Goal: Task Accomplishment & Management: Manage account settings

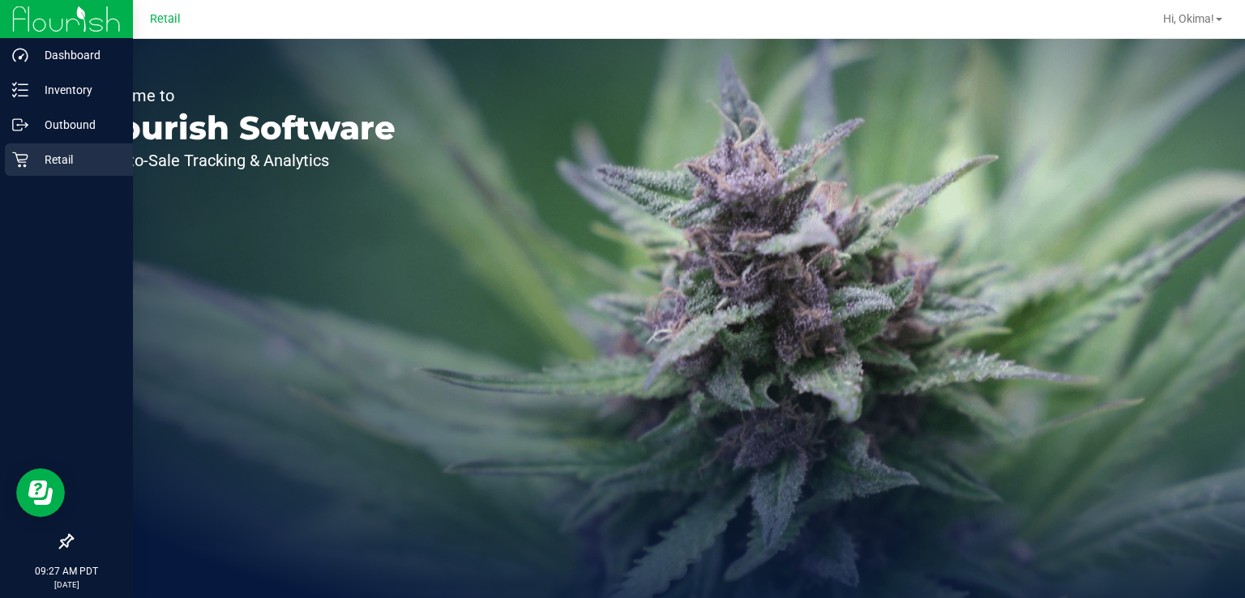
click at [10, 167] on div "Retail" at bounding box center [69, 159] width 128 height 32
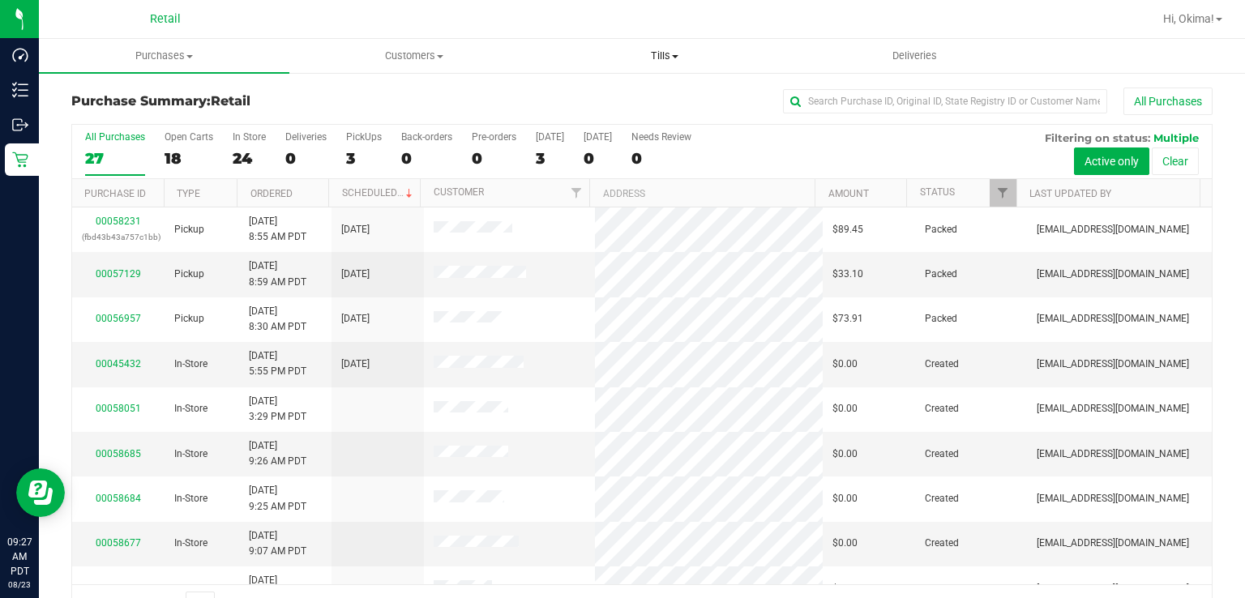
click at [690, 54] on span "Tills" at bounding box center [664, 56] width 249 height 15
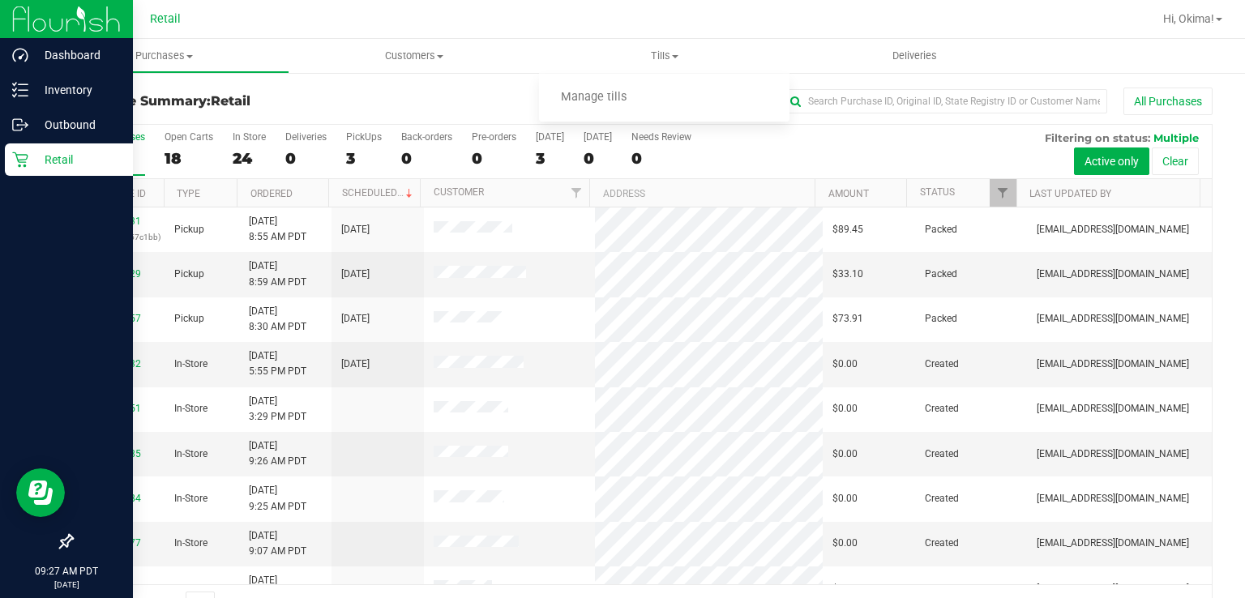
click at [7, 170] on div "Retail" at bounding box center [69, 159] width 128 height 32
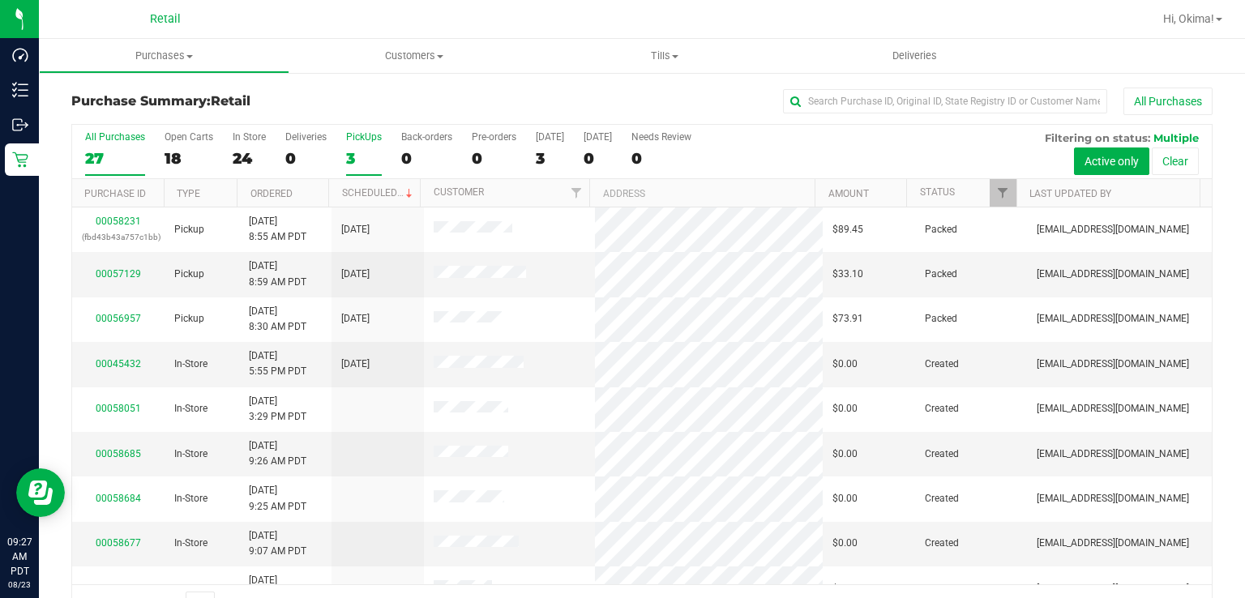
click at [350, 158] on div "3" at bounding box center [364, 158] width 36 height 19
click at [0, 0] on input "PickUps 3" at bounding box center [0, 0] width 0 height 0
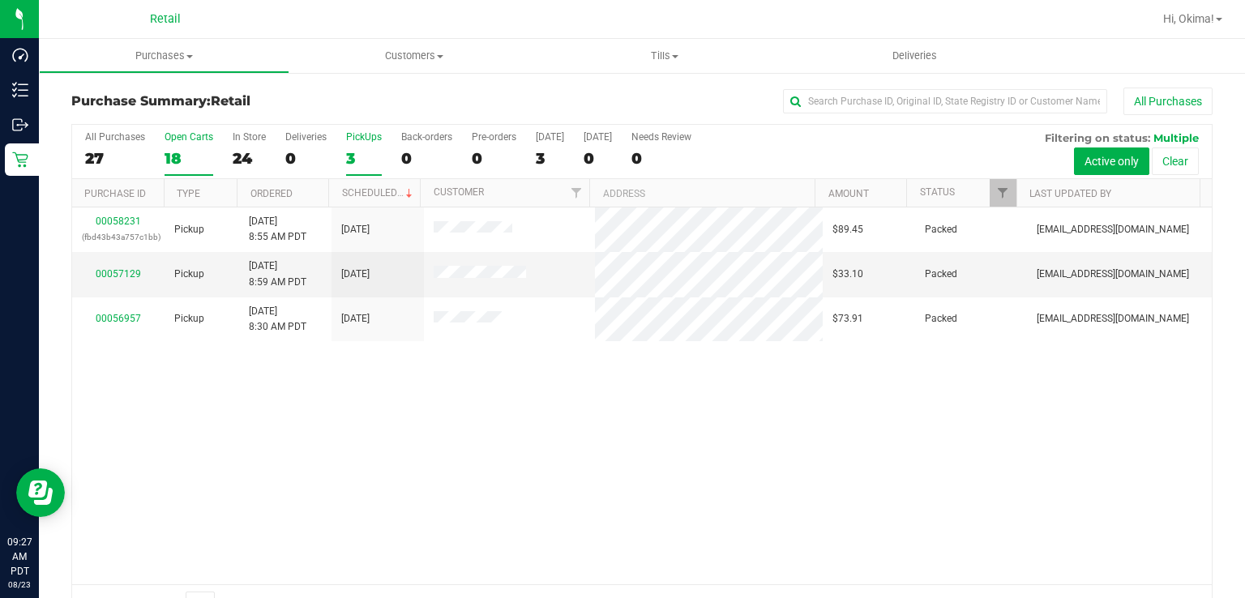
click at [183, 142] on div "Open Carts" at bounding box center [189, 136] width 49 height 11
click at [0, 0] on input "Open Carts 18" at bounding box center [0, 0] width 0 height 0
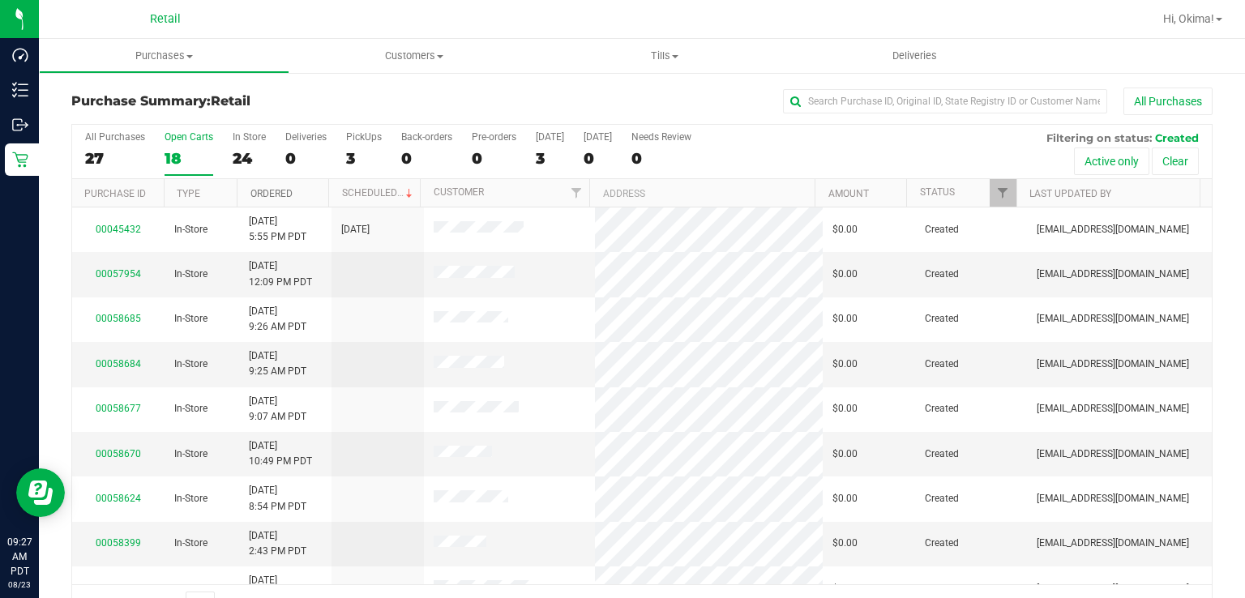
click at [282, 190] on link "Ordered" at bounding box center [271, 193] width 42 height 11
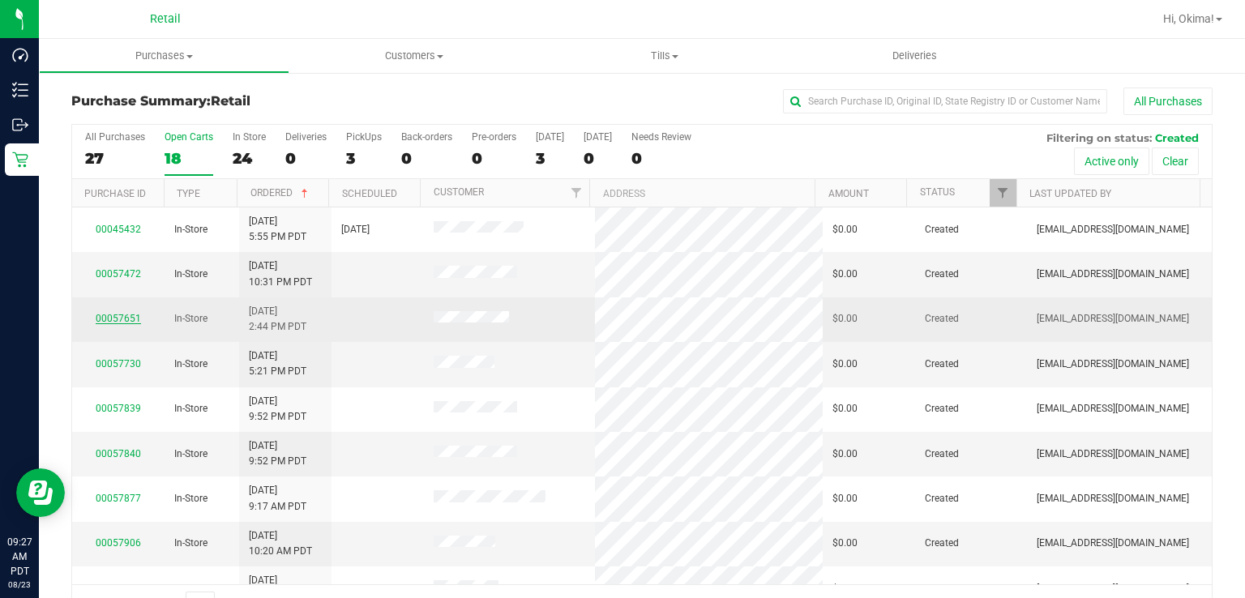
click at [110, 316] on link "00057651" at bounding box center [118, 318] width 45 height 11
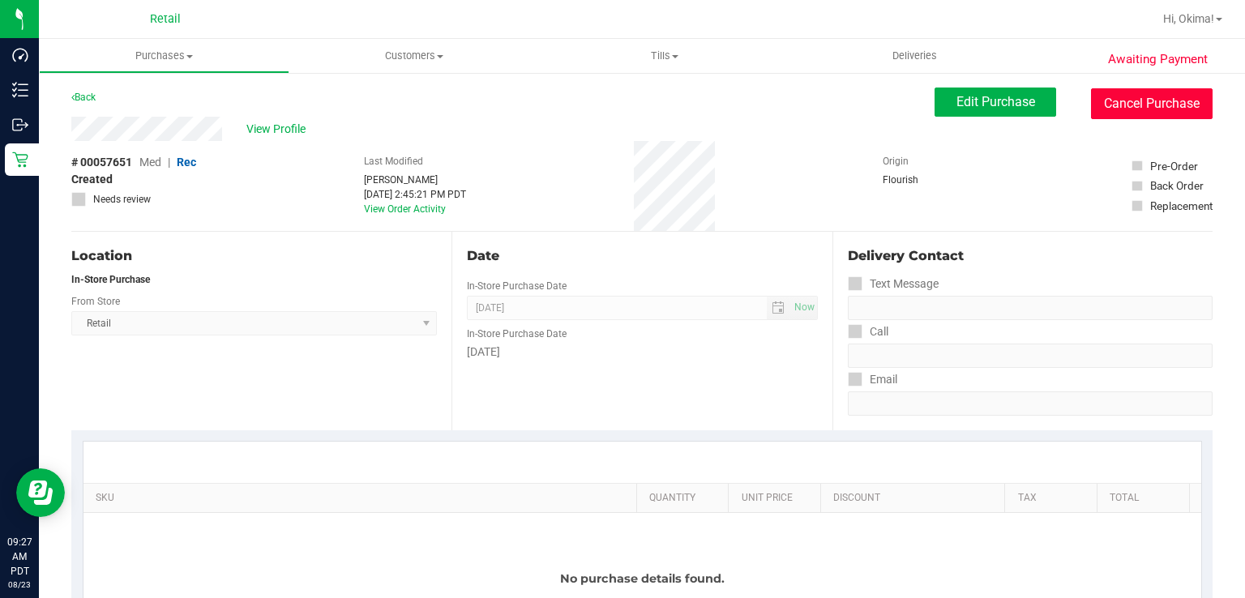
click at [1163, 103] on button "Cancel Purchase" at bounding box center [1152, 103] width 122 height 31
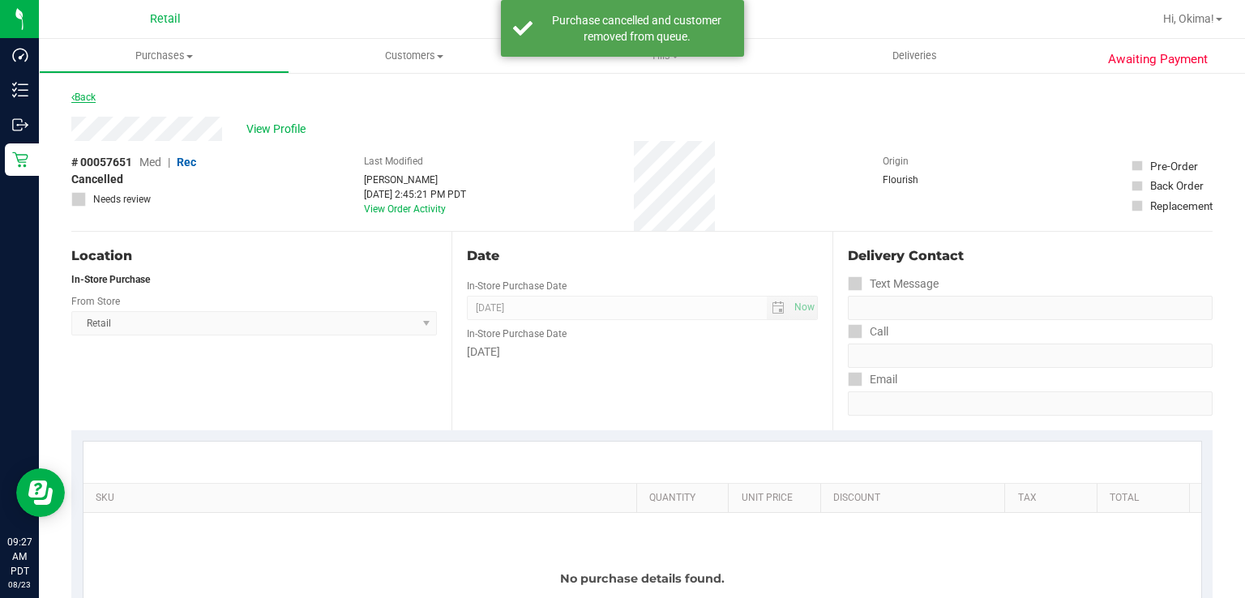
click at [73, 96] on icon at bounding box center [72, 97] width 3 height 10
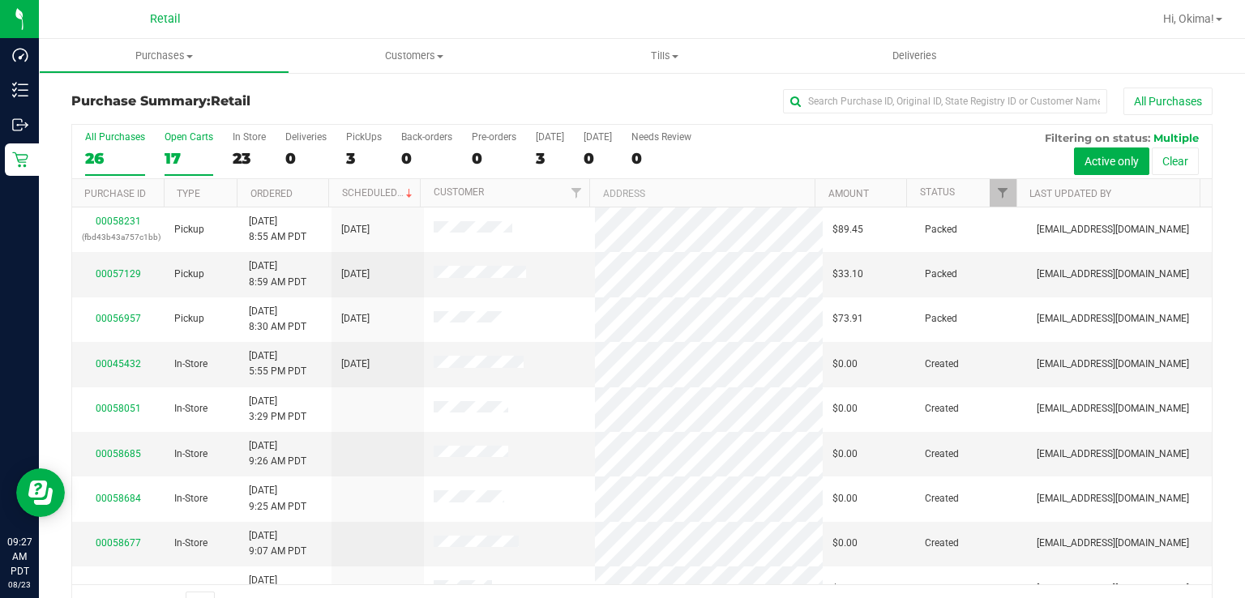
click at [170, 157] on div "17" at bounding box center [189, 158] width 49 height 19
click at [0, 0] on input "Open Carts 17" at bounding box center [0, 0] width 0 height 0
click at [286, 193] on link "Ordered" at bounding box center [271, 193] width 42 height 11
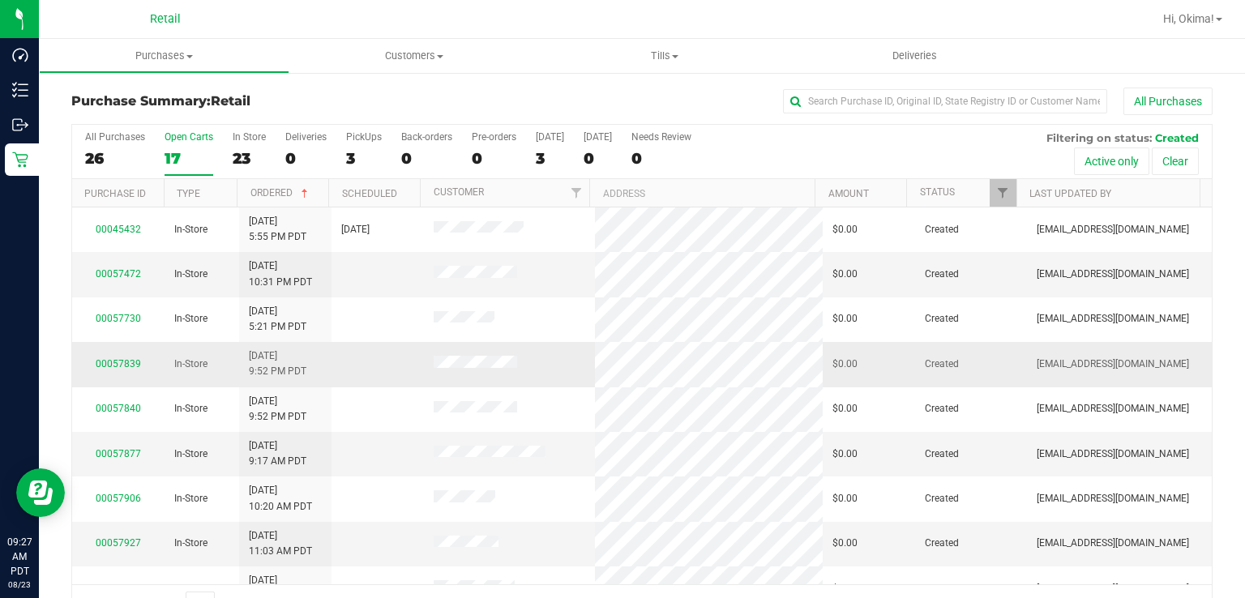
click at [119, 368] on div "00057839" at bounding box center [118, 364] width 73 height 15
click at [122, 366] on link "00057839" at bounding box center [118, 363] width 45 height 11
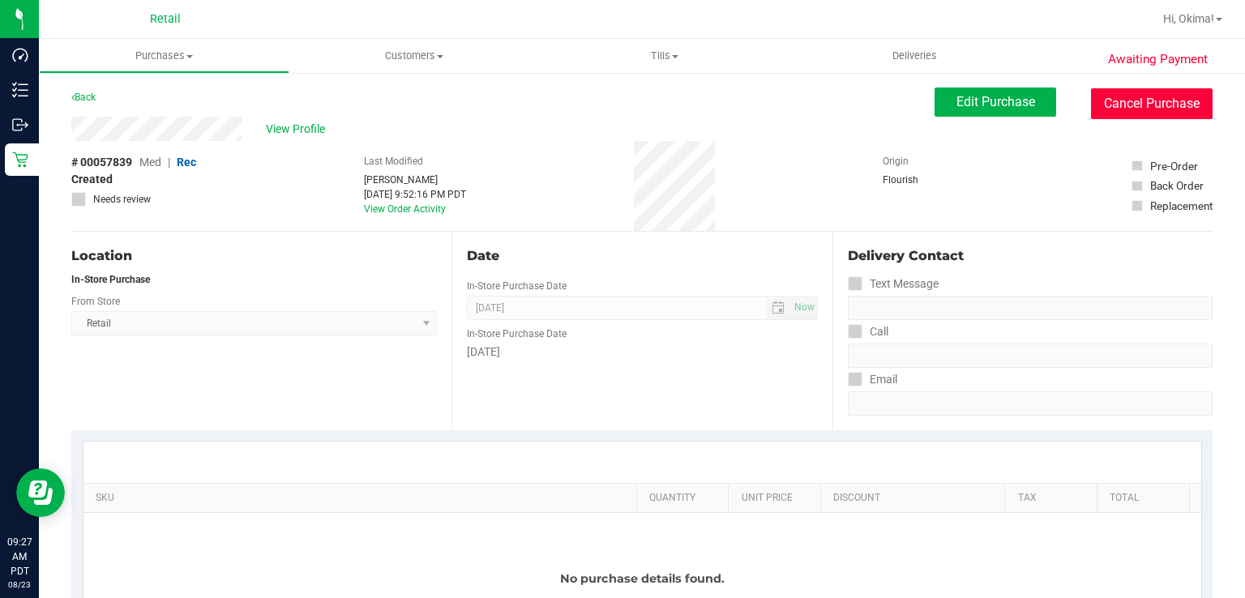
click at [1160, 114] on button "Cancel Purchase" at bounding box center [1152, 103] width 122 height 31
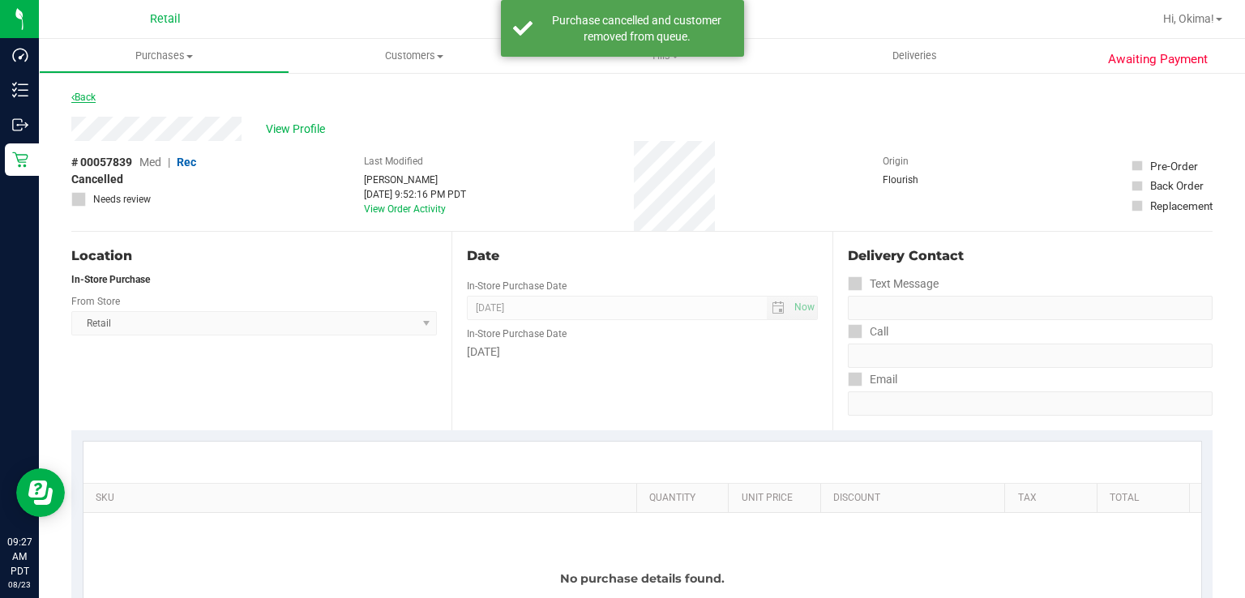
click at [81, 100] on link "Back" at bounding box center [83, 97] width 24 height 11
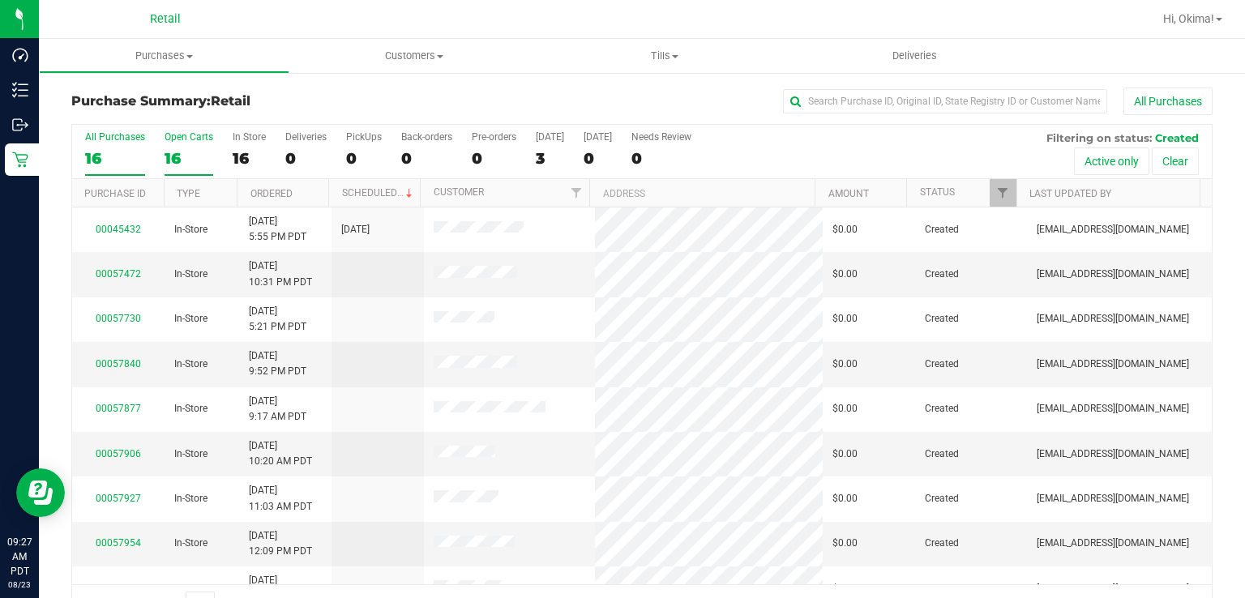
click at [186, 153] on div "16" at bounding box center [189, 158] width 49 height 19
click at [0, 0] on input "Open Carts 16" at bounding box center [0, 0] width 0 height 0
click at [273, 188] on link "Ordered" at bounding box center [271, 193] width 42 height 11
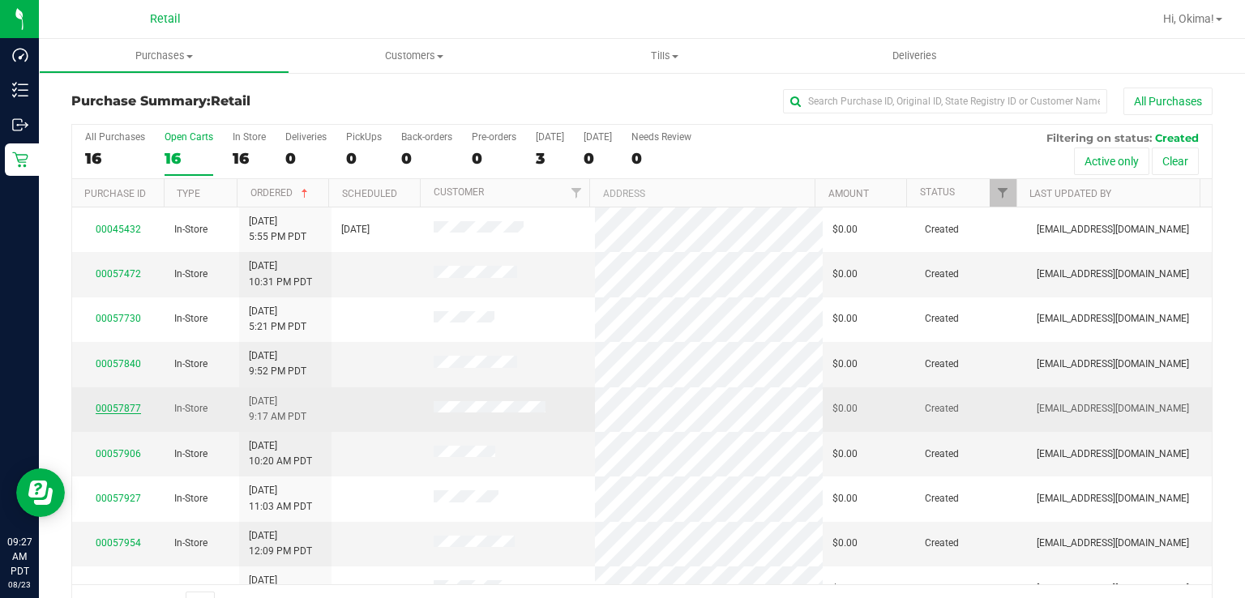
click at [122, 403] on link "00057877" at bounding box center [118, 408] width 45 height 11
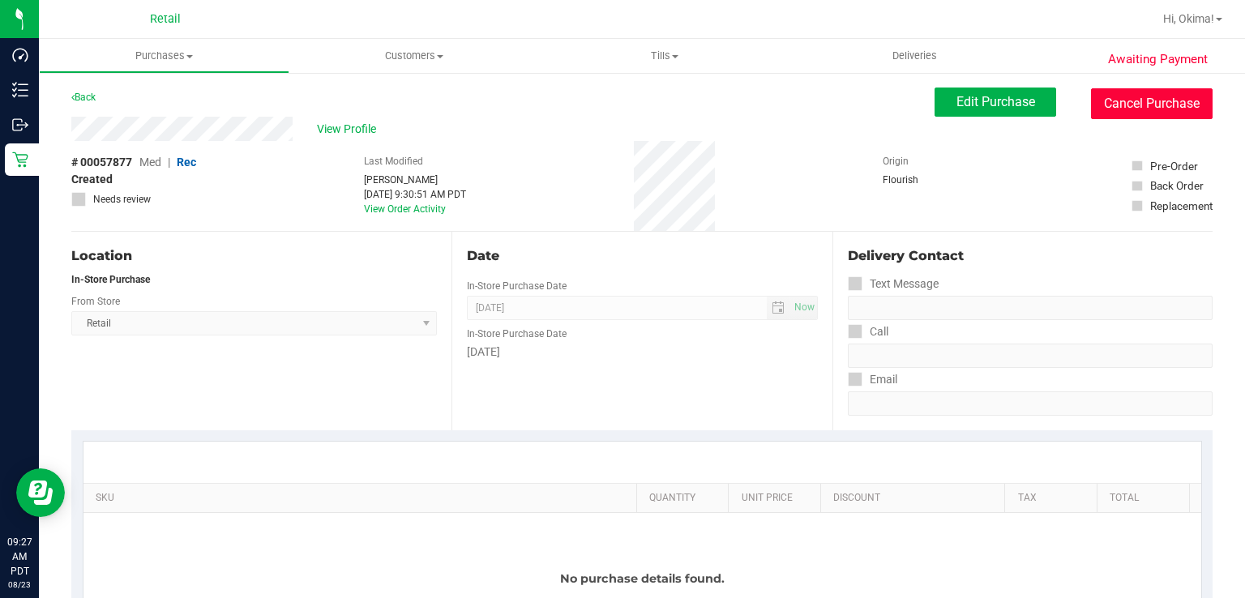
click at [1167, 99] on button "Cancel Purchase" at bounding box center [1152, 103] width 122 height 31
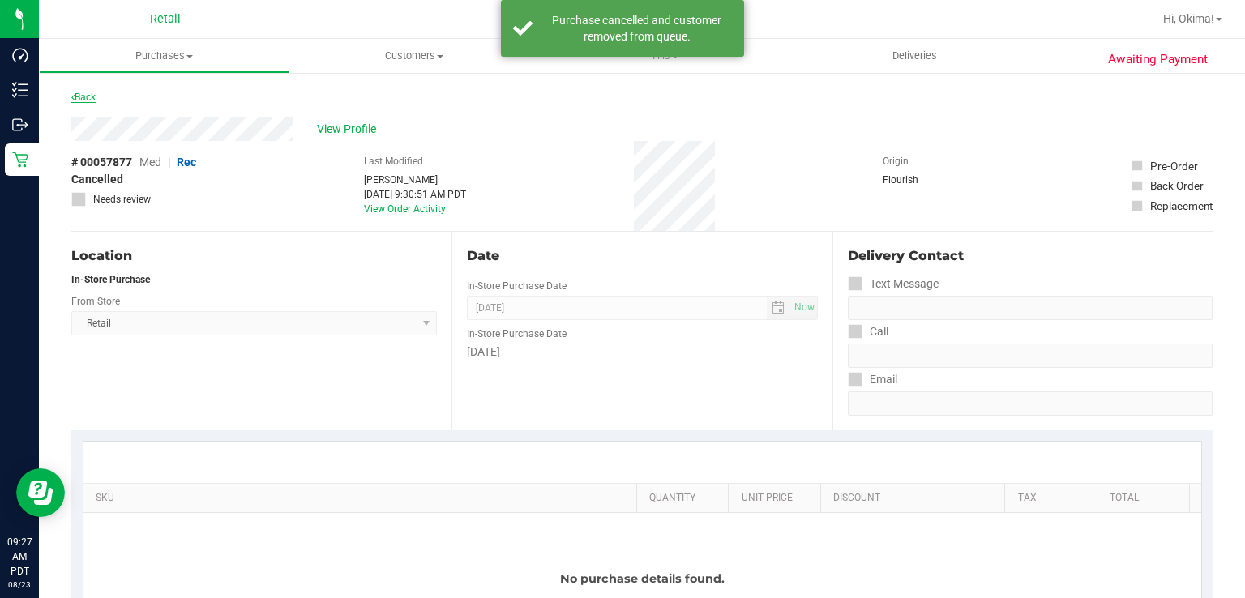
click at [89, 97] on link "Back" at bounding box center [83, 97] width 24 height 11
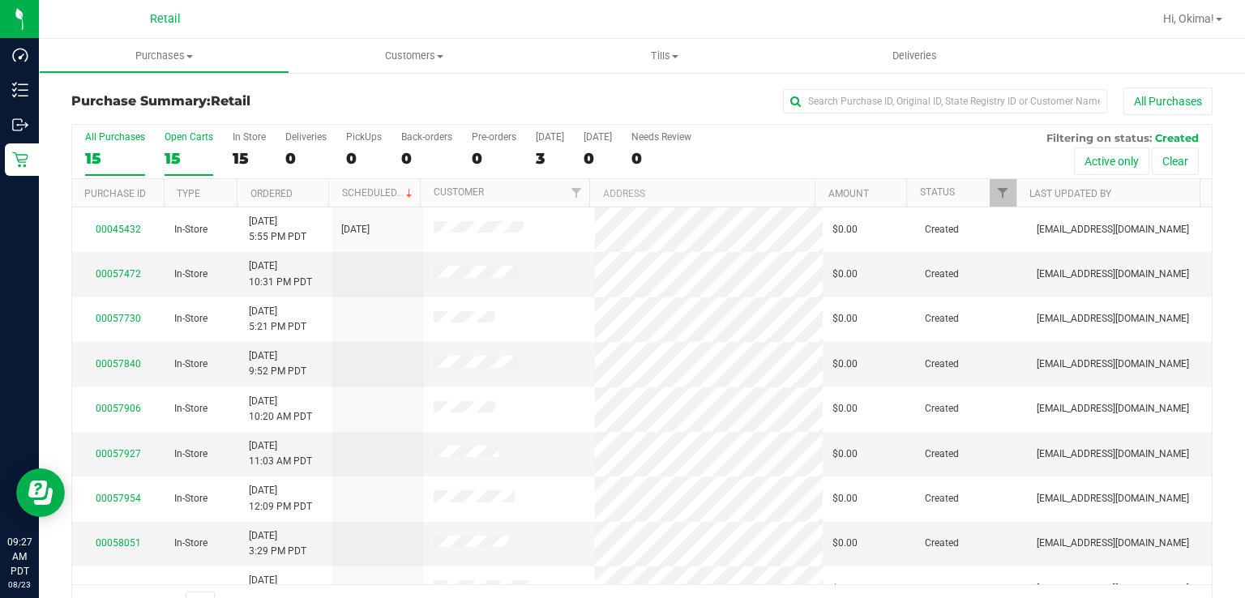
click at [182, 147] on label "Open Carts 15" at bounding box center [189, 153] width 49 height 45
click at [0, 0] on input "Open Carts 15" at bounding box center [0, 0] width 0 height 0
click at [276, 194] on link "Ordered" at bounding box center [271, 193] width 42 height 11
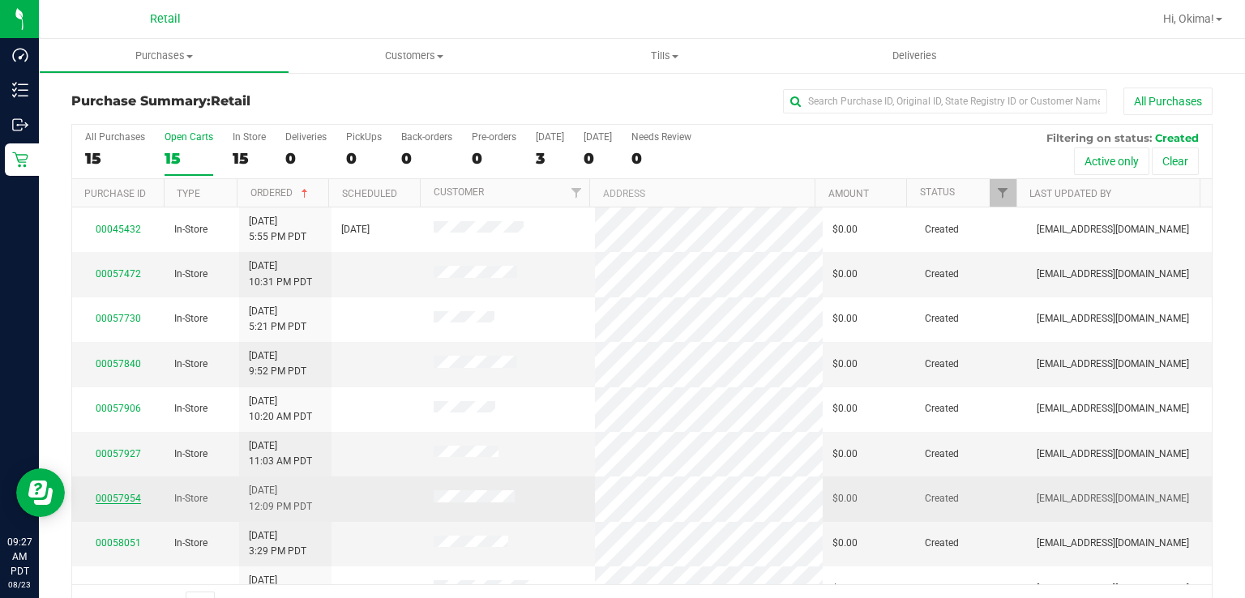
click at [117, 501] on link "00057954" at bounding box center [118, 498] width 45 height 11
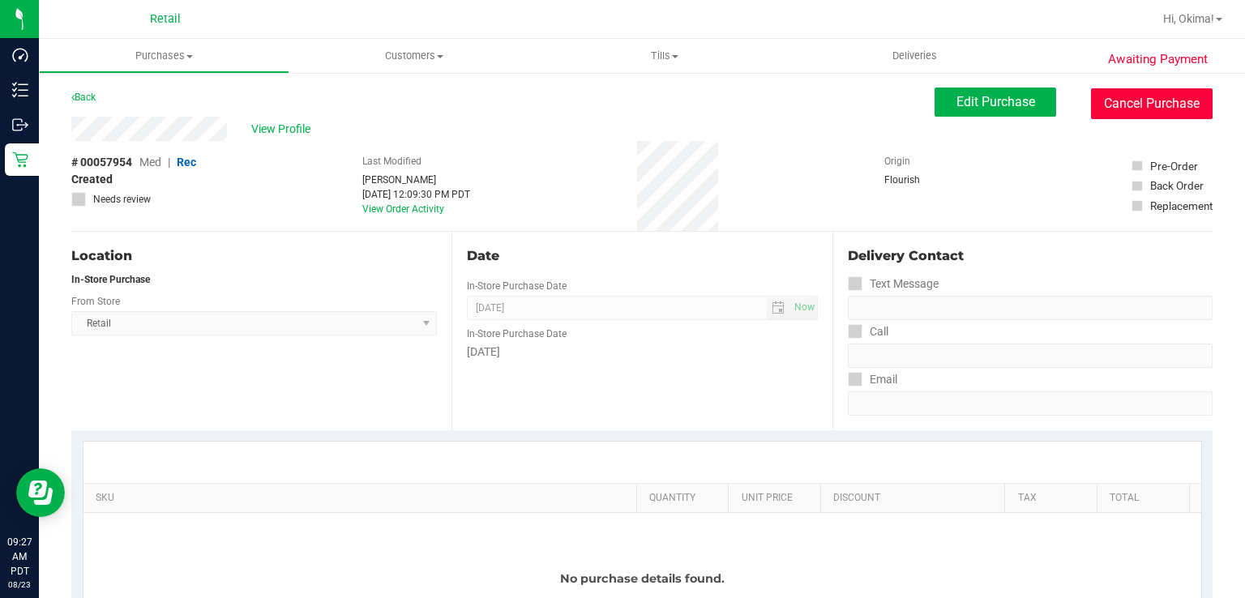
click at [1183, 100] on button "Cancel Purchase" at bounding box center [1152, 103] width 122 height 31
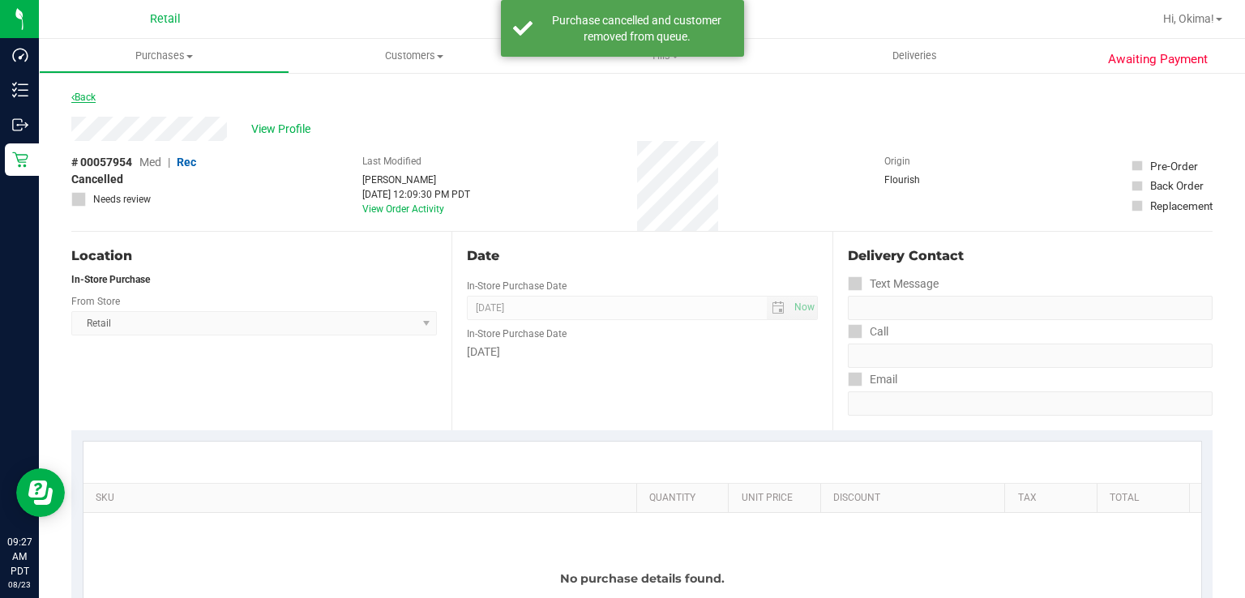
click at [91, 97] on link "Back" at bounding box center [83, 97] width 24 height 11
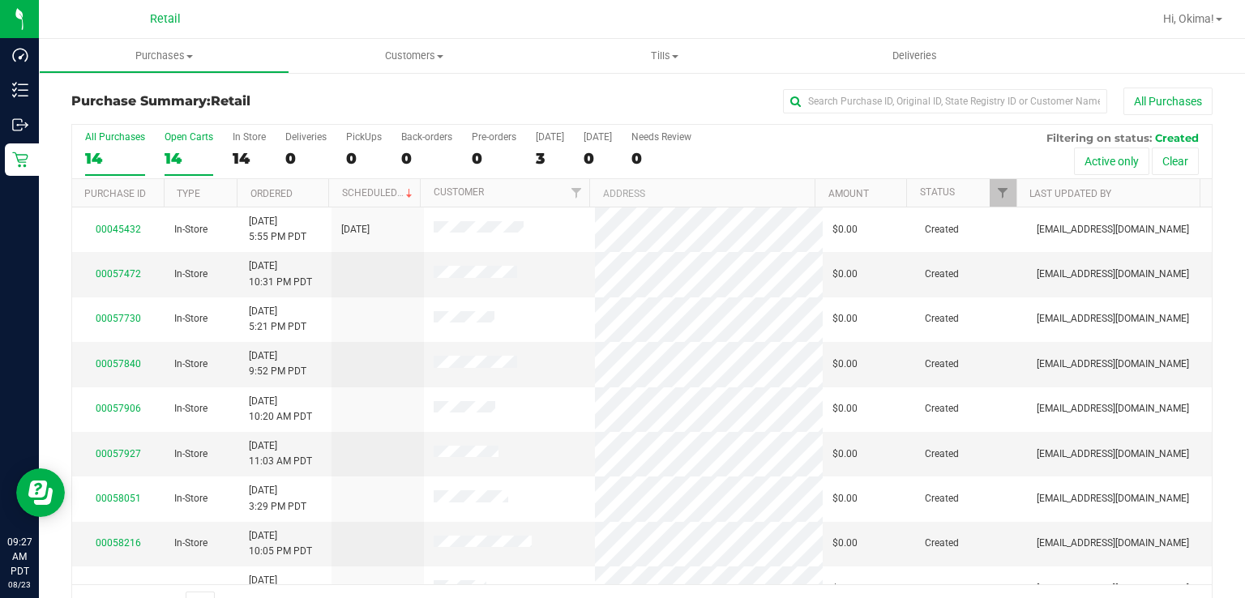
click at [169, 158] on div "14" at bounding box center [189, 158] width 49 height 19
click at [0, 0] on input "Open Carts 14" at bounding box center [0, 0] width 0 height 0
click at [286, 190] on link "Ordered" at bounding box center [271, 193] width 42 height 11
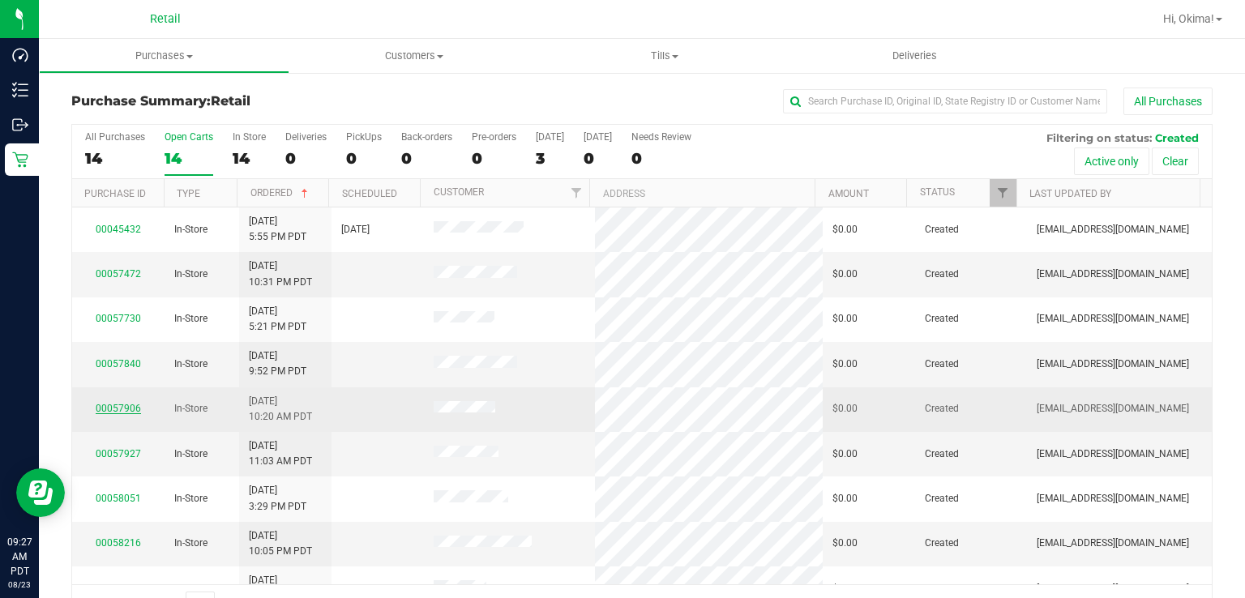
click at [113, 411] on link "00057906" at bounding box center [118, 408] width 45 height 11
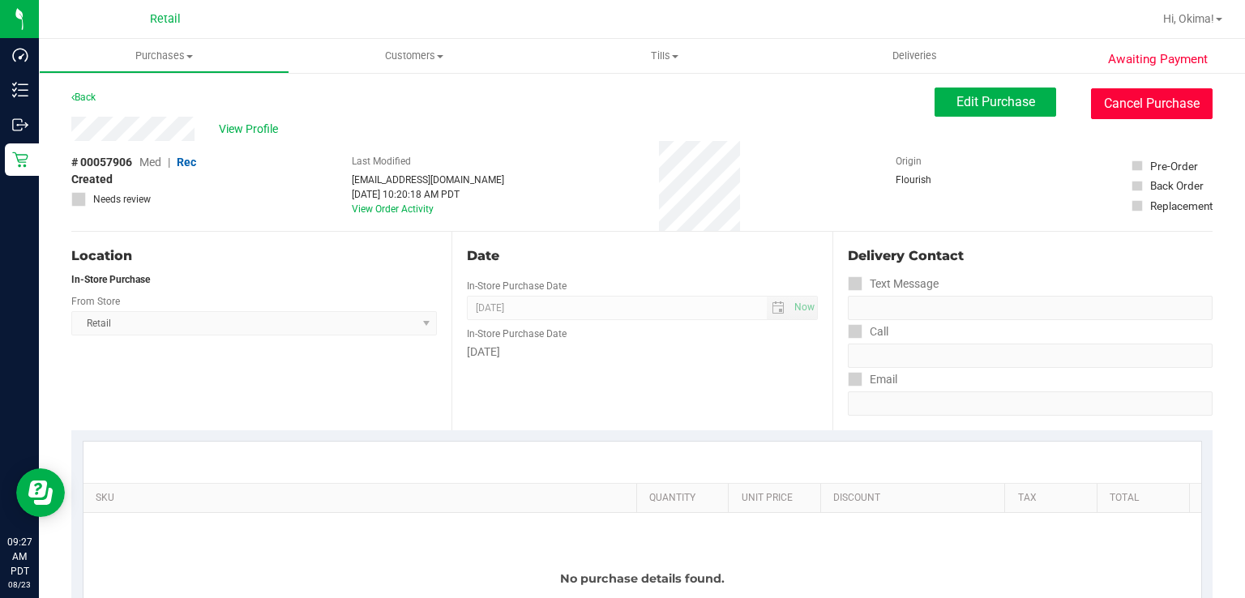
click at [1162, 118] on button "Cancel Purchase" at bounding box center [1152, 103] width 122 height 31
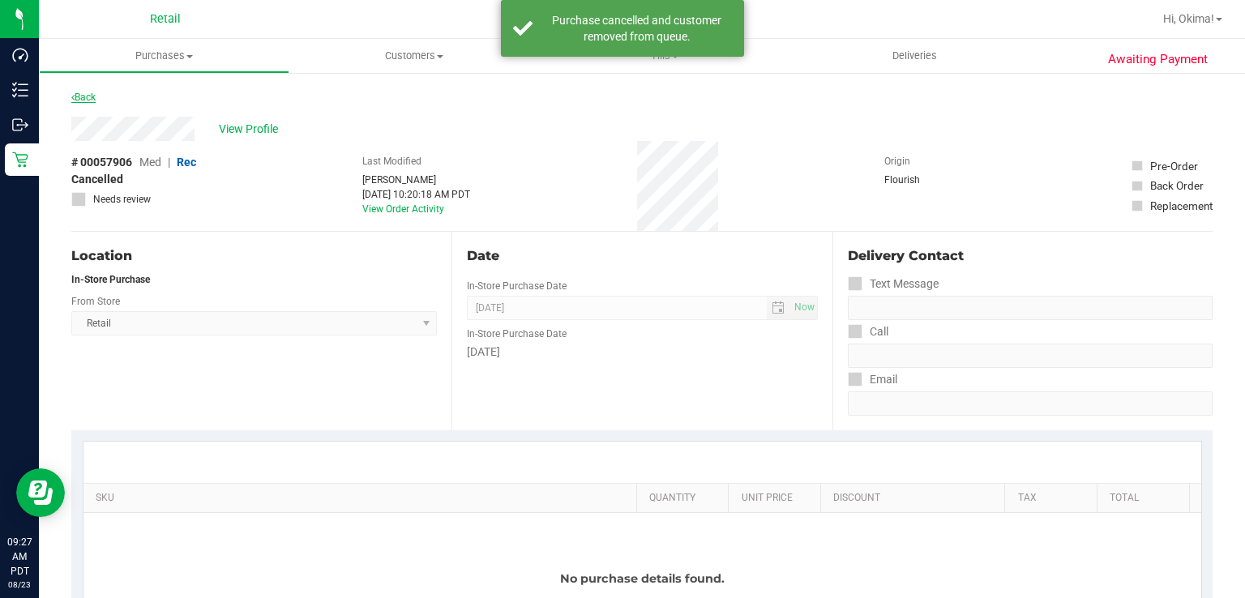
click at [84, 96] on link "Back" at bounding box center [83, 97] width 24 height 11
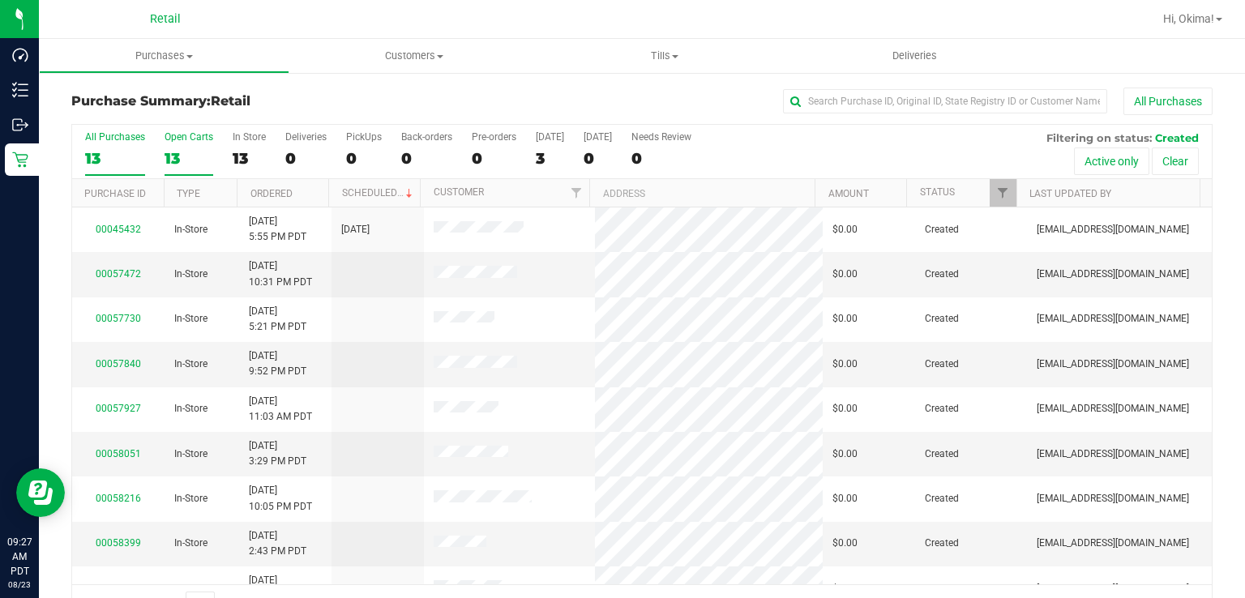
click at [184, 159] on div "13" at bounding box center [189, 158] width 49 height 19
click at [0, 0] on input "Open Carts 13" at bounding box center [0, 0] width 0 height 0
click at [285, 190] on link "Ordered" at bounding box center [271, 193] width 42 height 11
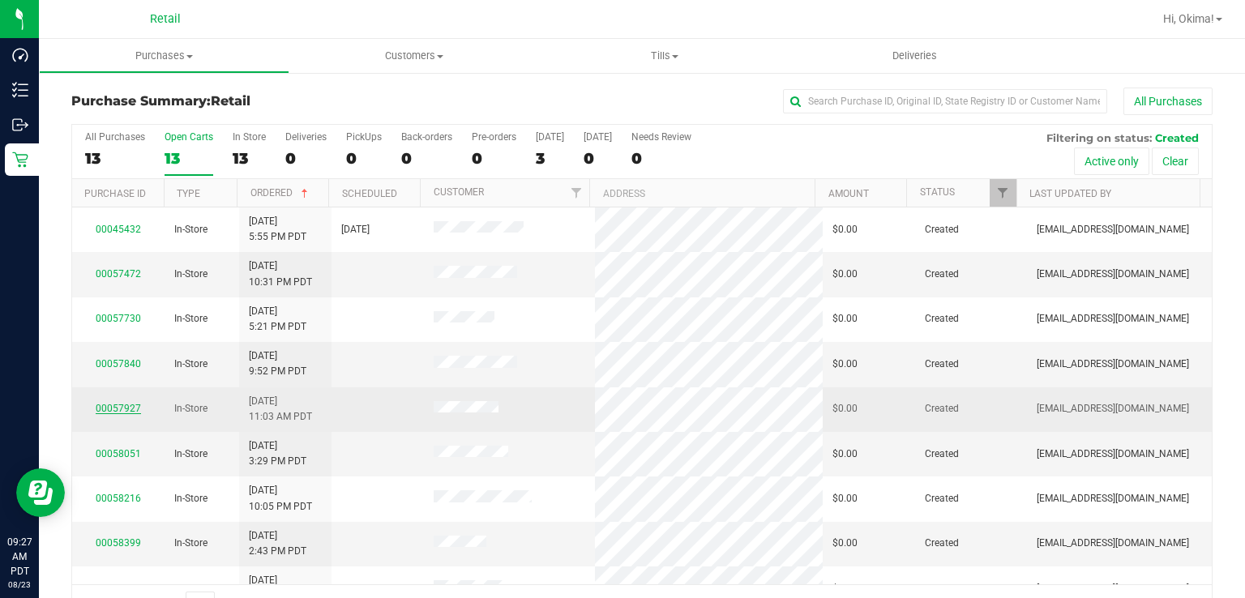
click at [113, 403] on link "00057927" at bounding box center [118, 408] width 45 height 11
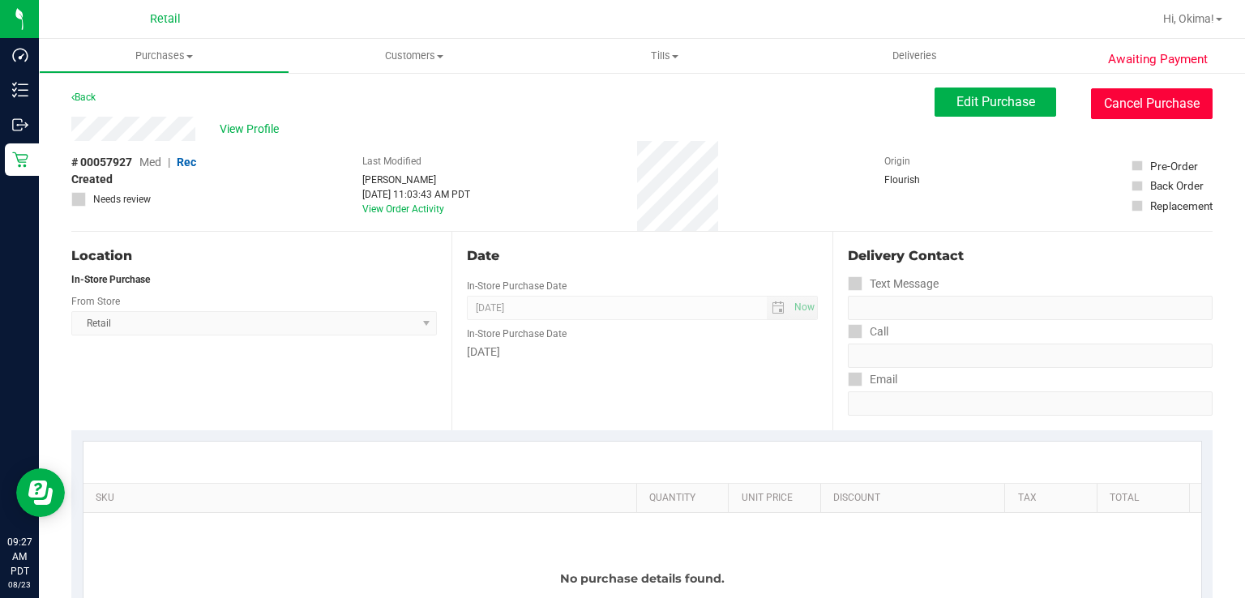
click at [1169, 110] on button "Cancel Purchase" at bounding box center [1152, 103] width 122 height 31
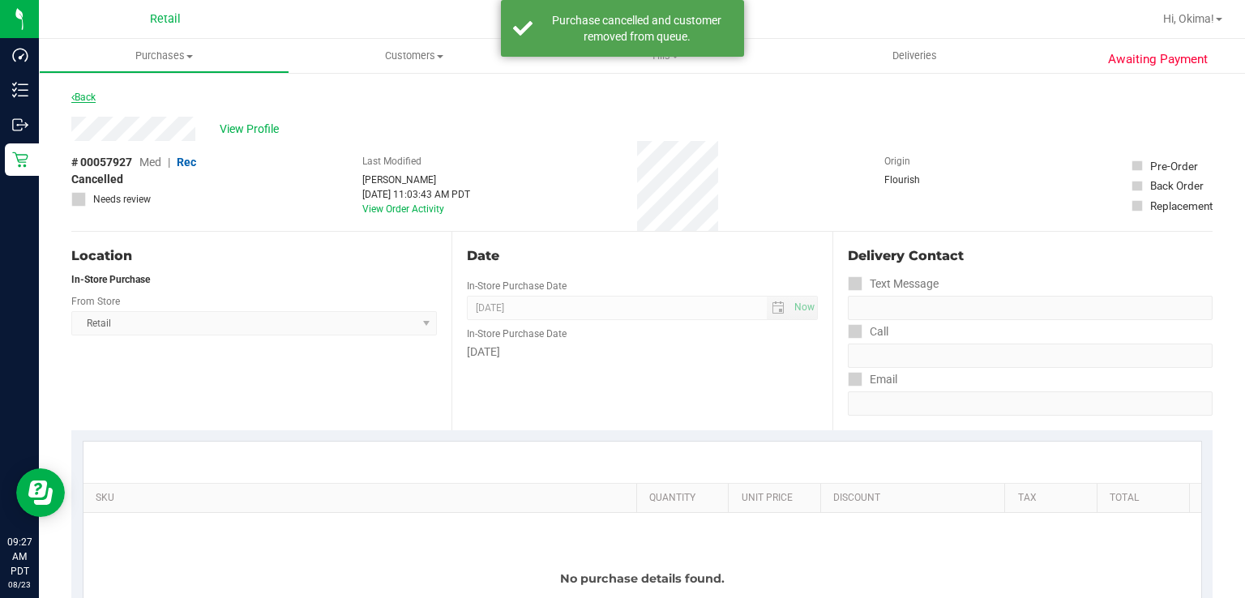
click at [73, 96] on icon at bounding box center [72, 97] width 3 height 10
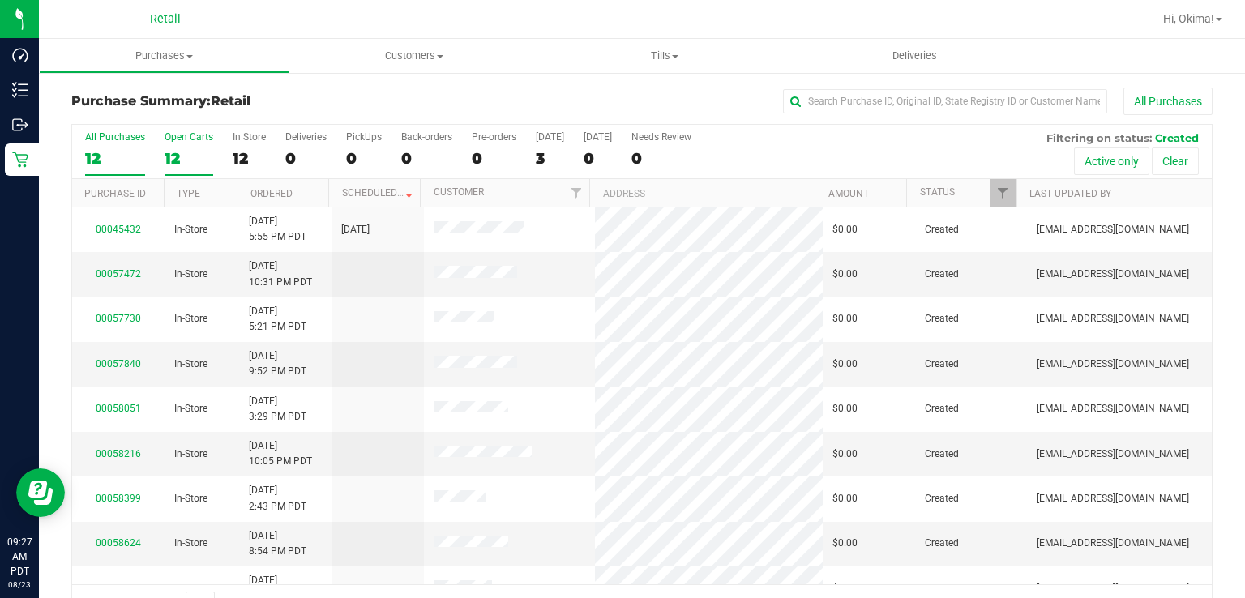
click at [175, 152] on div "12" at bounding box center [189, 158] width 49 height 19
click at [0, 0] on input "Open Carts 12" at bounding box center [0, 0] width 0 height 0
click at [272, 191] on link "Ordered" at bounding box center [271, 193] width 42 height 11
click at [117, 363] on link "00057840" at bounding box center [118, 363] width 45 height 11
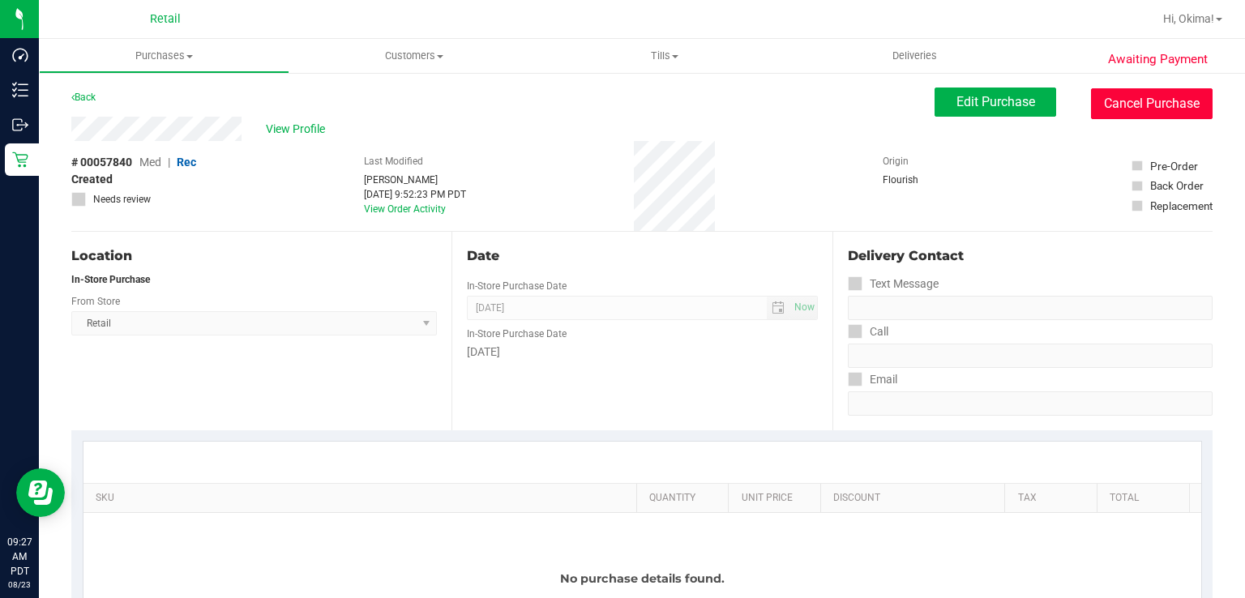
click at [1187, 112] on button "Cancel Purchase" at bounding box center [1152, 103] width 122 height 31
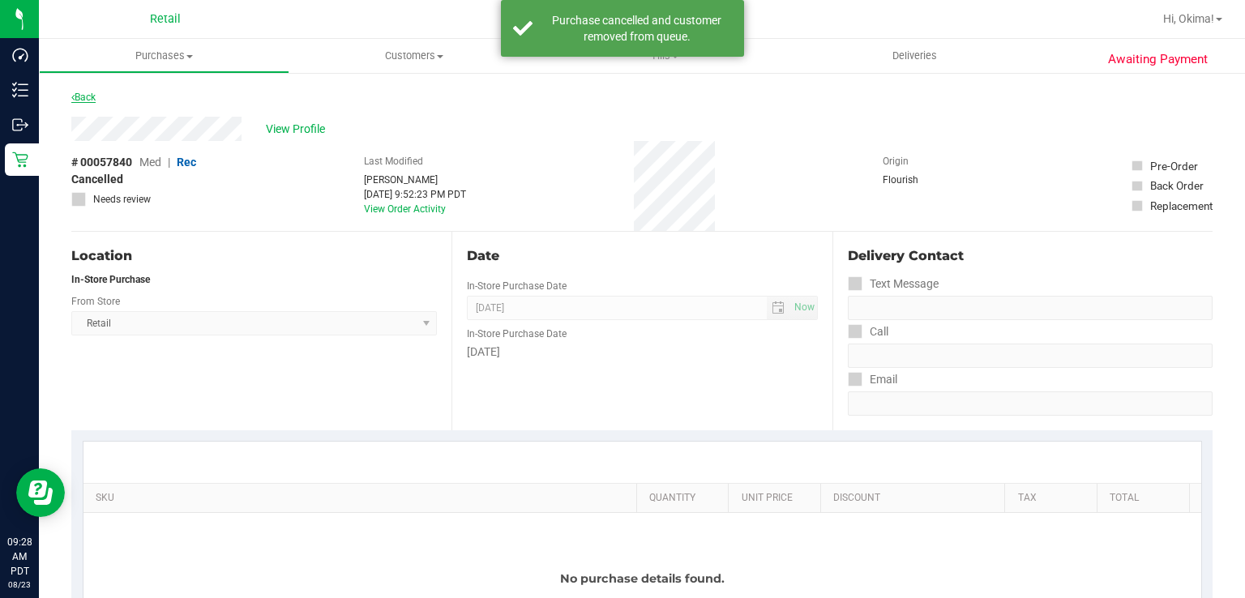
click at [73, 96] on icon at bounding box center [72, 97] width 3 height 10
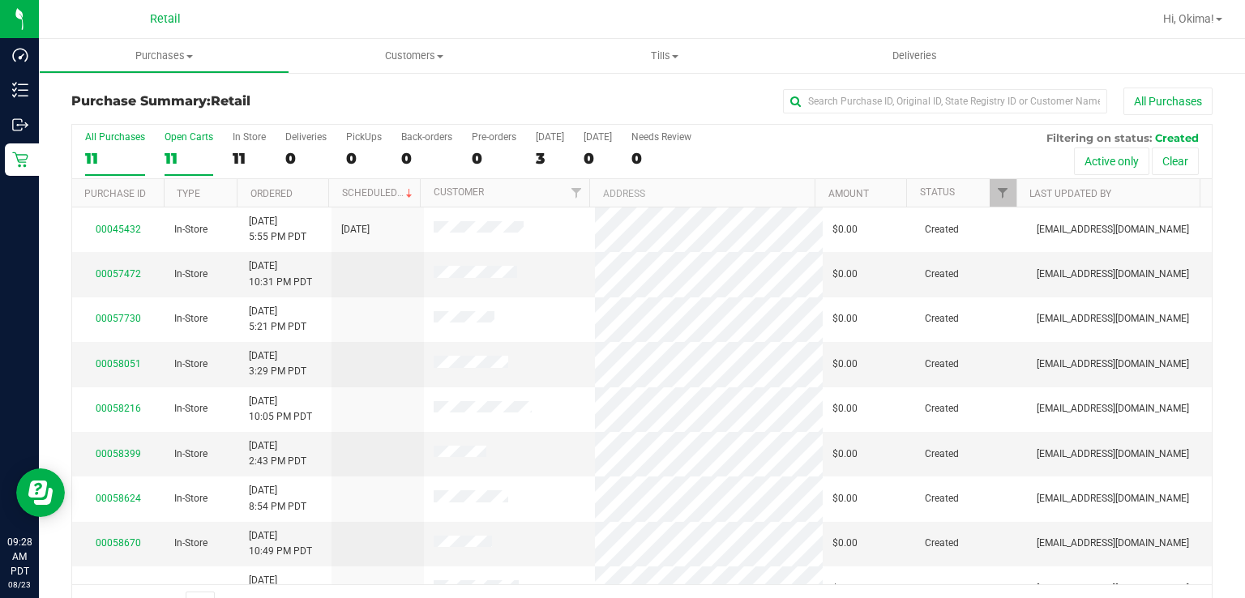
click at [176, 157] on div "11" at bounding box center [189, 158] width 49 height 19
click at [0, 0] on input "Open Carts 11" at bounding box center [0, 0] width 0 height 0
click at [281, 192] on link "Ordered" at bounding box center [271, 193] width 42 height 11
click at [118, 358] on link "00058051" at bounding box center [118, 363] width 45 height 11
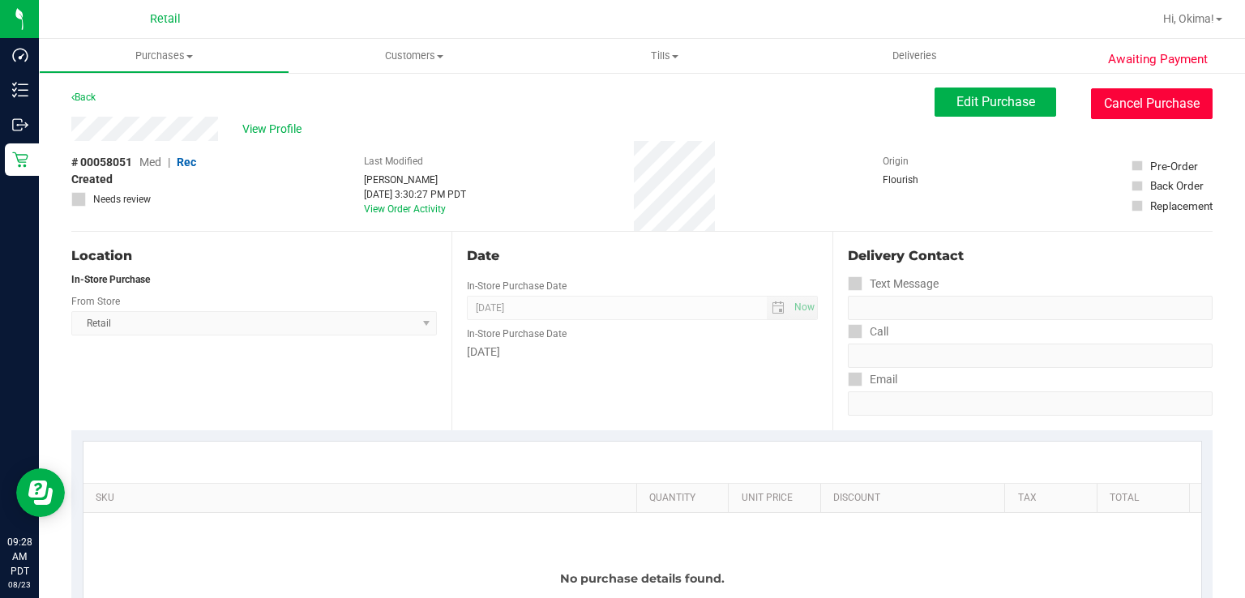
click at [1160, 104] on button "Cancel Purchase" at bounding box center [1152, 103] width 122 height 31
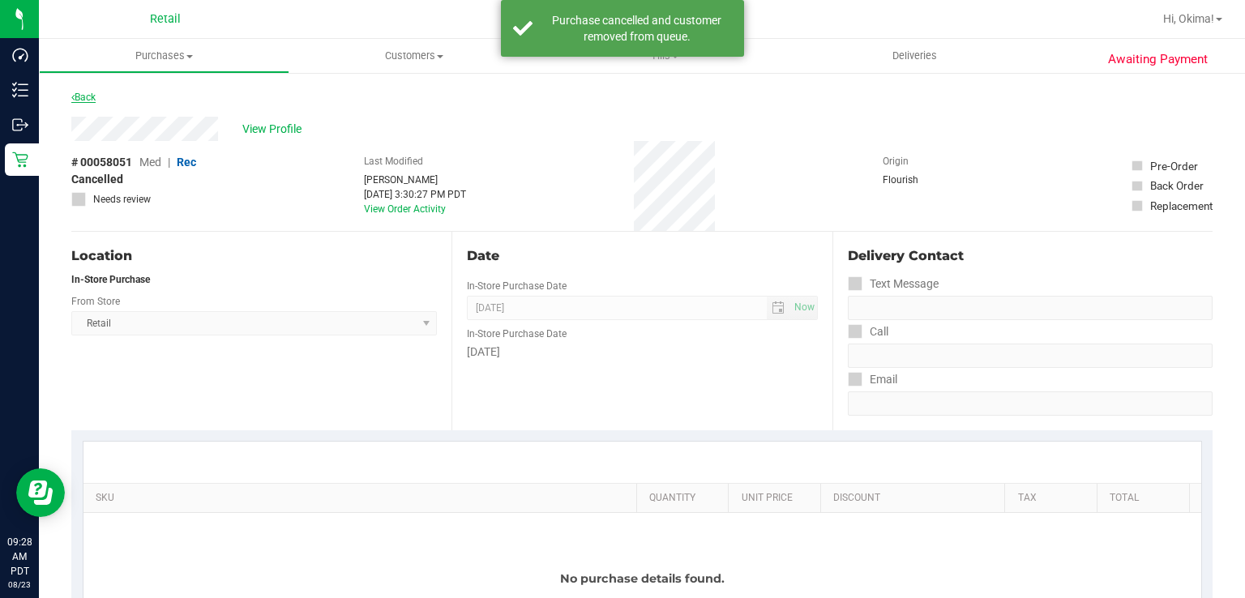
click at [87, 95] on link "Back" at bounding box center [83, 97] width 24 height 11
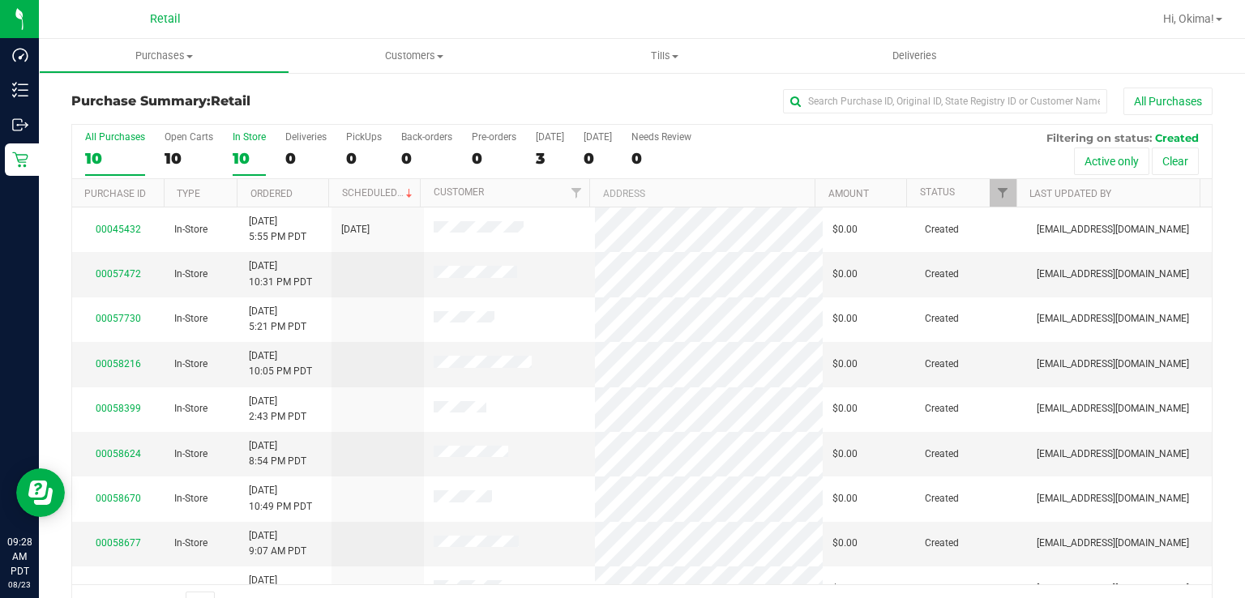
click at [246, 156] on div "10" at bounding box center [249, 158] width 33 height 19
click at [0, 0] on input "In Store 10" at bounding box center [0, 0] width 0 height 0
click at [186, 144] on label "Open Carts 10" at bounding box center [189, 153] width 49 height 45
click at [0, 0] on input "Open Carts 10" at bounding box center [0, 0] width 0 height 0
click at [271, 191] on link "Ordered" at bounding box center [271, 193] width 42 height 11
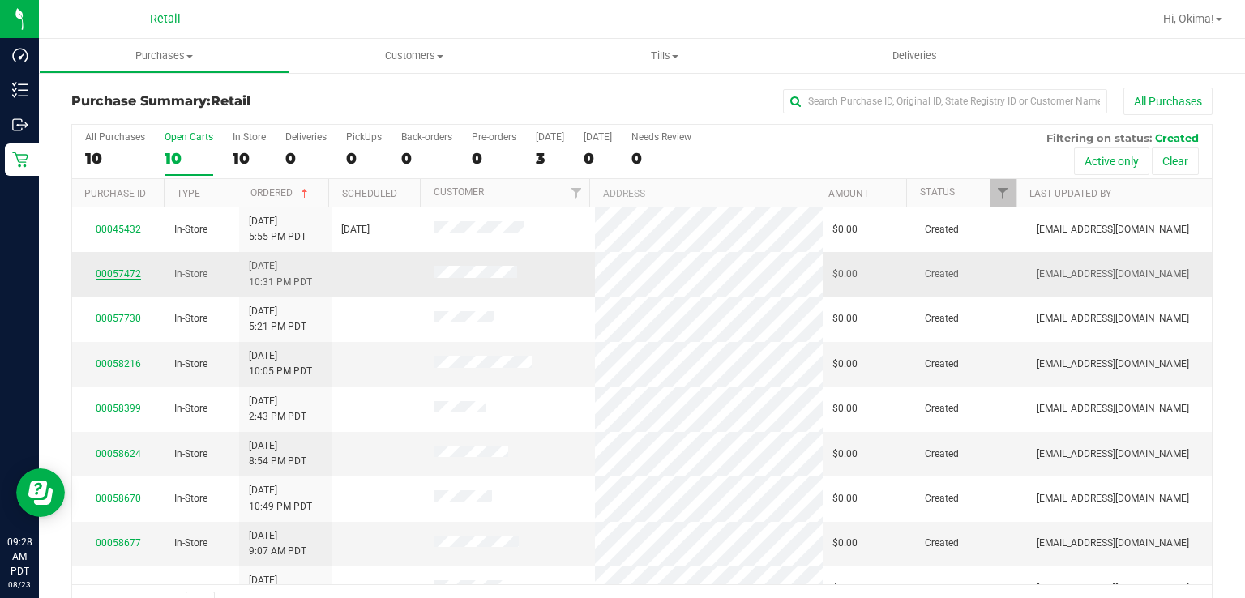
click at [113, 268] on link "00057472" at bounding box center [118, 273] width 45 height 11
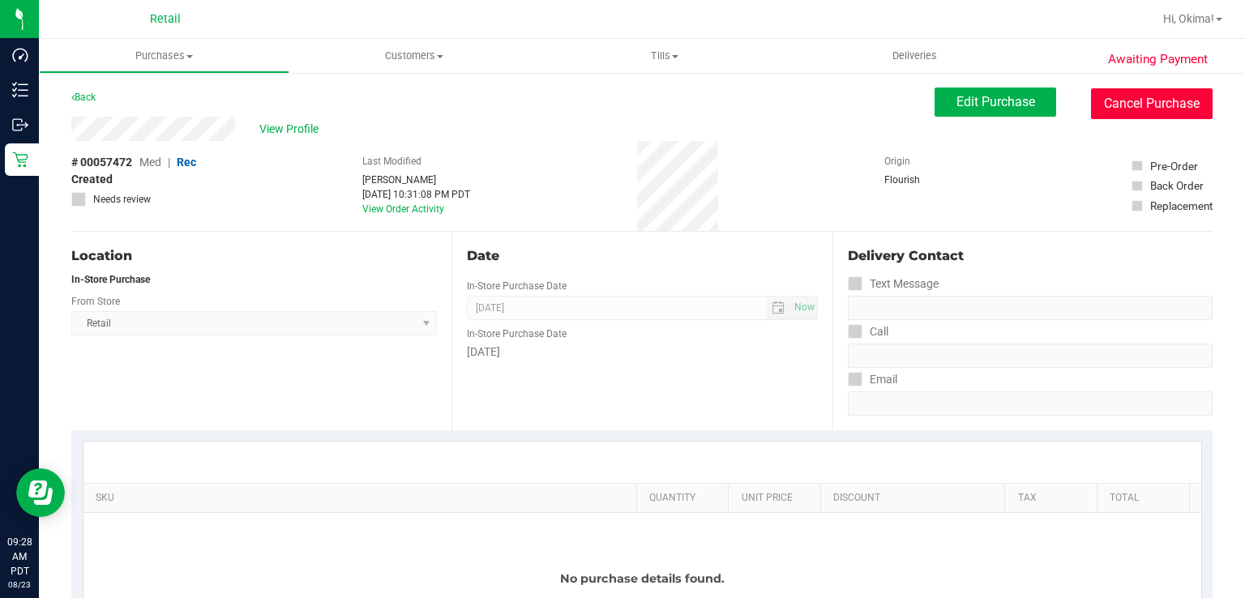
click at [1152, 105] on button "Cancel Purchase" at bounding box center [1152, 103] width 122 height 31
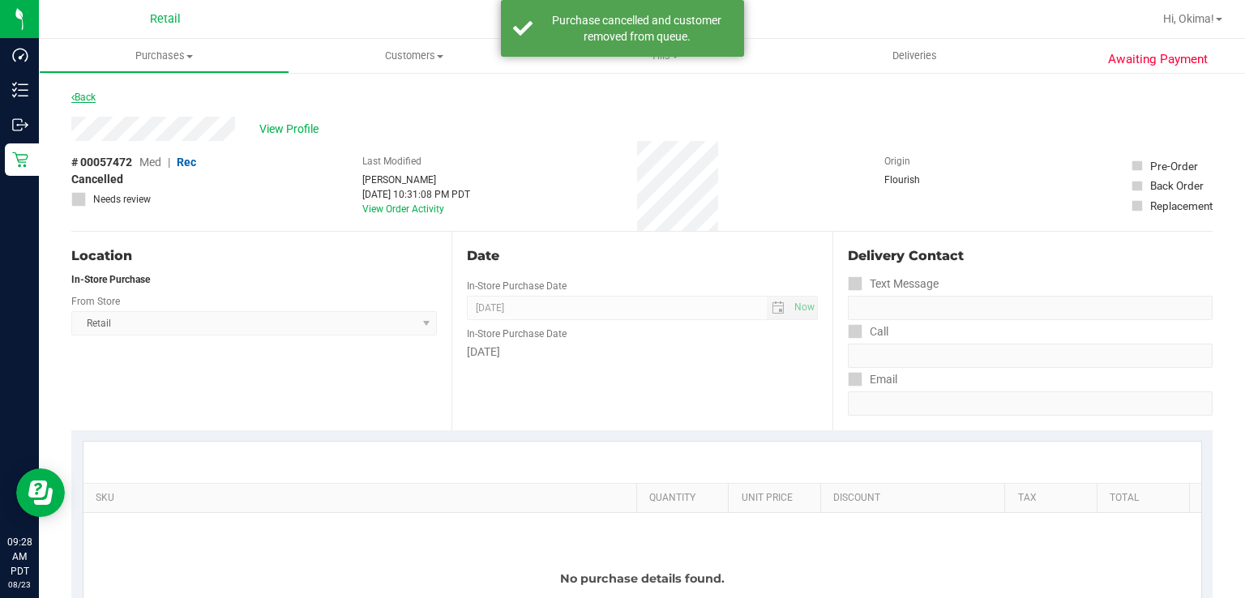
click at [73, 96] on icon at bounding box center [72, 97] width 3 height 10
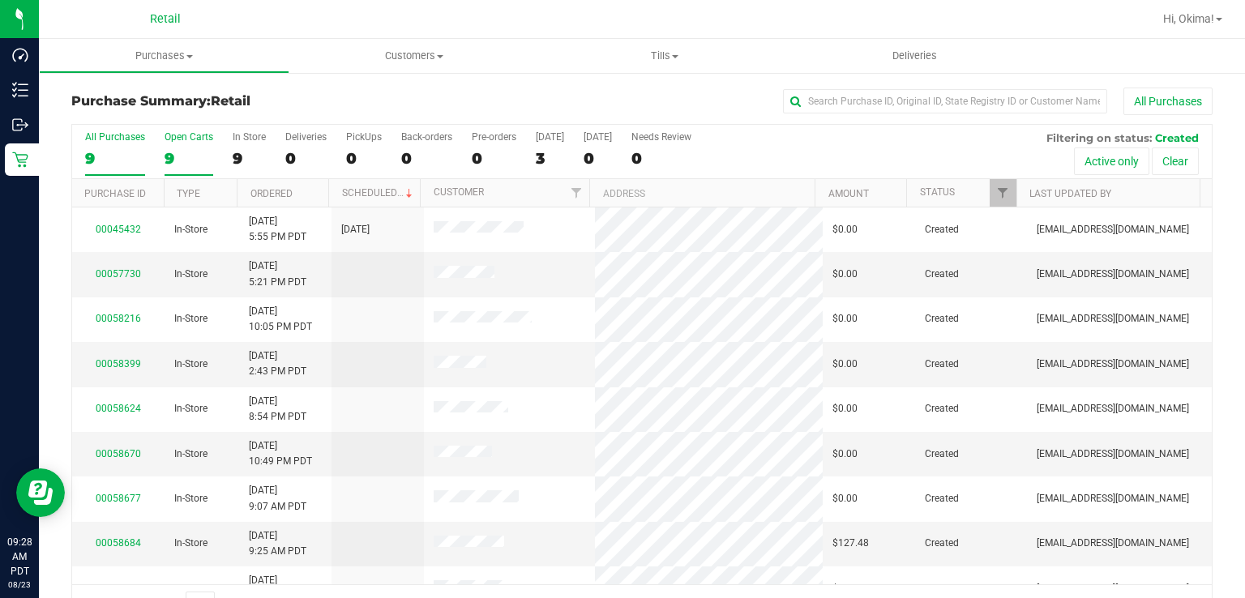
click at [172, 160] on div "9" at bounding box center [189, 158] width 49 height 19
click at [0, 0] on input "Open Carts 9" at bounding box center [0, 0] width 0 height 0
click at [276, 188] on link "Ordered" at bounding box center [271, 193] width 42 height 11
click at [107, 276] on link "00057730" at bounding box center [118, 273] width 45 height 11
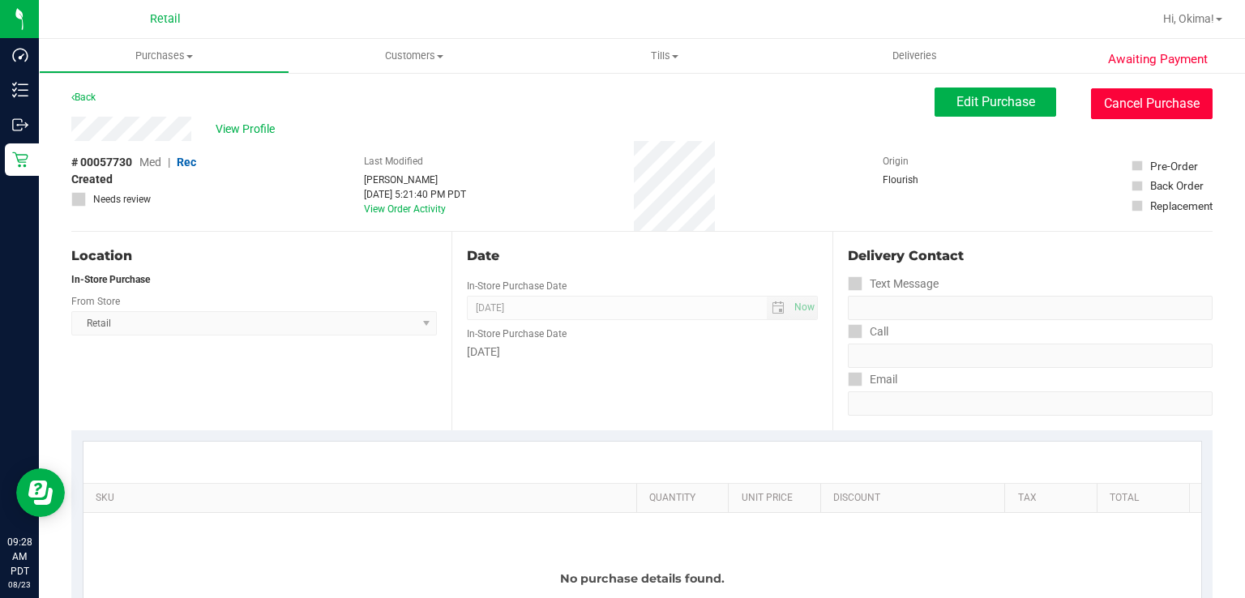
click at [1157, 114] on button "Cancel Purchase" at bounding box center [1152, 103] width 122 height 31
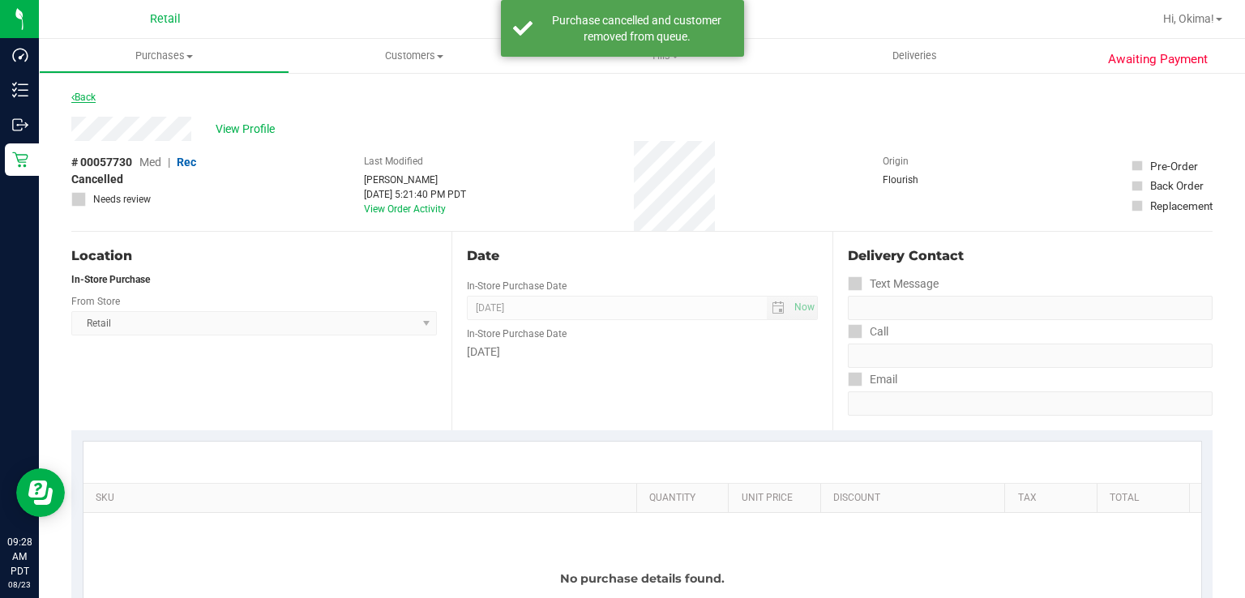
click at [81, 95] on link "Back" at bounding box center [83, 97] width 24 height 11
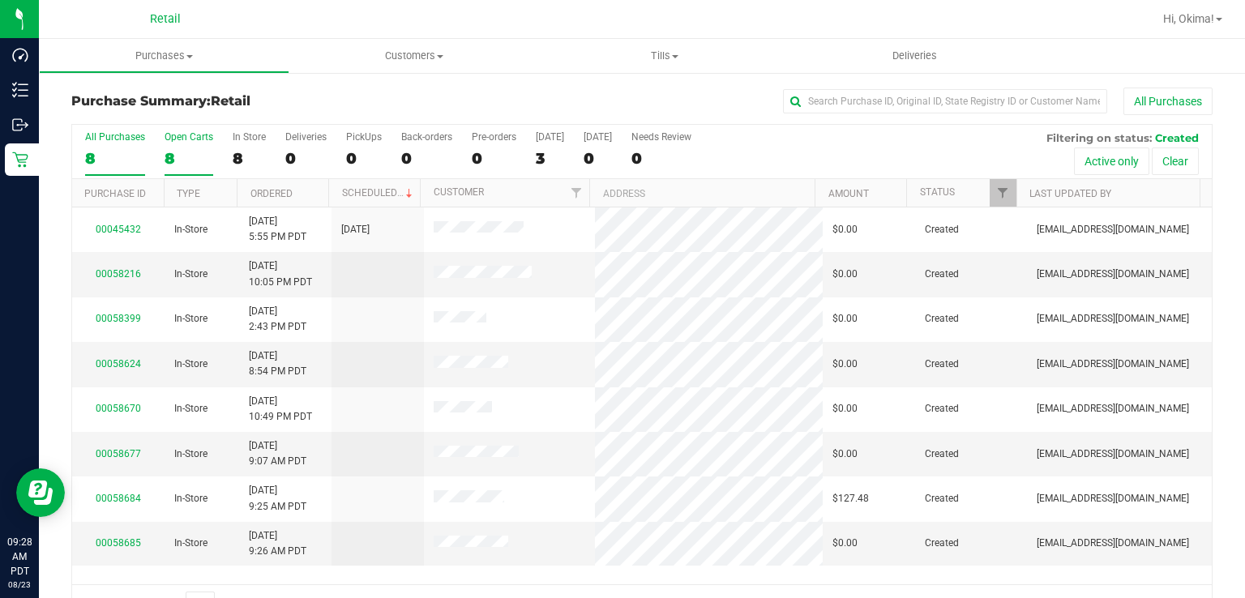
click at [178, 149] on div "8" at bounding box center [189, 158] width 49 height 19
click at [0, 0] on input "Open Carts 8" at bounding box center [0, 0] width 0 height 0
click at [276, 188] on link "Ordered" at bounding box center [271, 193] width 42 height 11
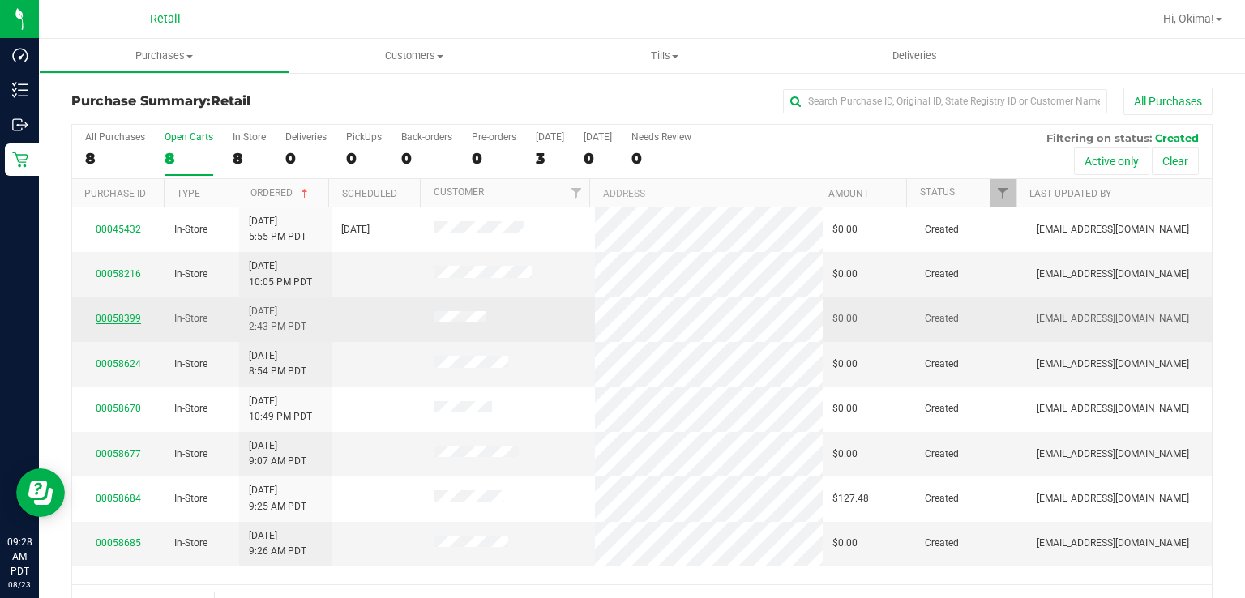
click at [113, 320] on link "00058399" at bounding box center [118, 318] width 45 height 11
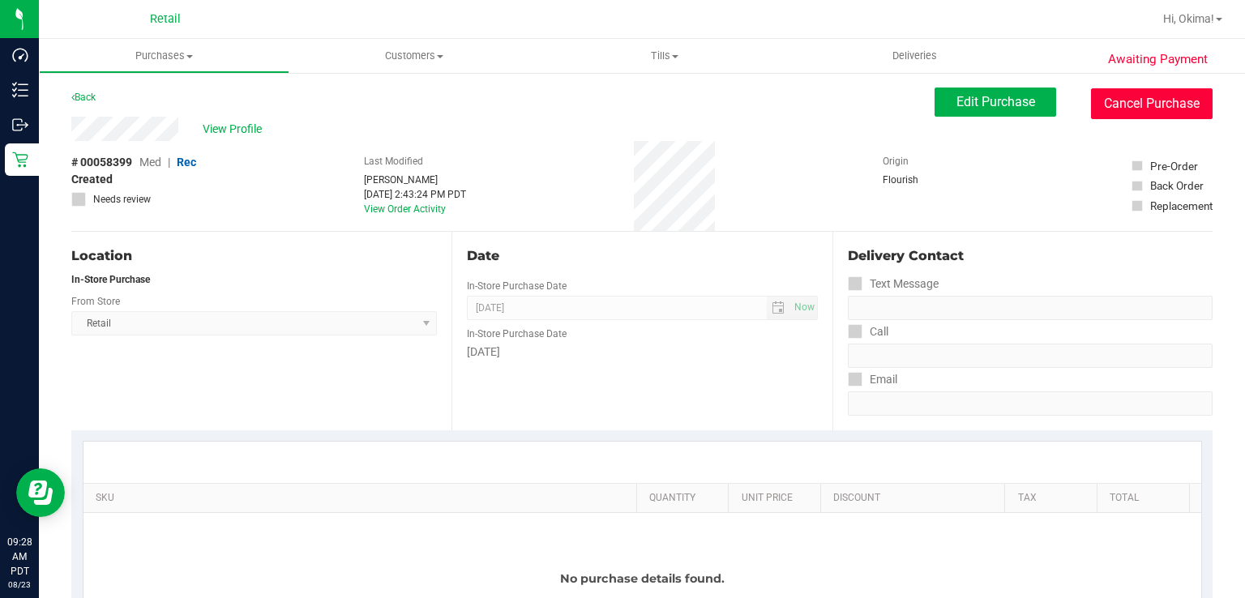
click at [1156, 113] on button "Cancel Purchase" at bounding box center [1152, 103] width 122 height 31
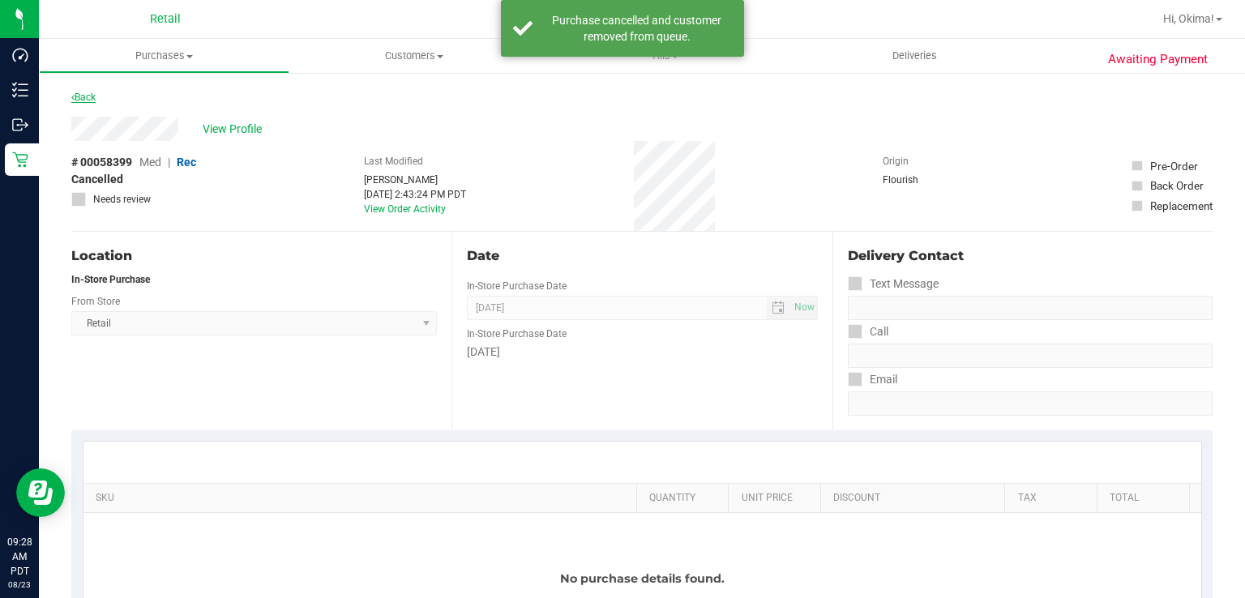
click at [88, 93] on link "Back" at bounding box center [83, 97] width 24 height 11
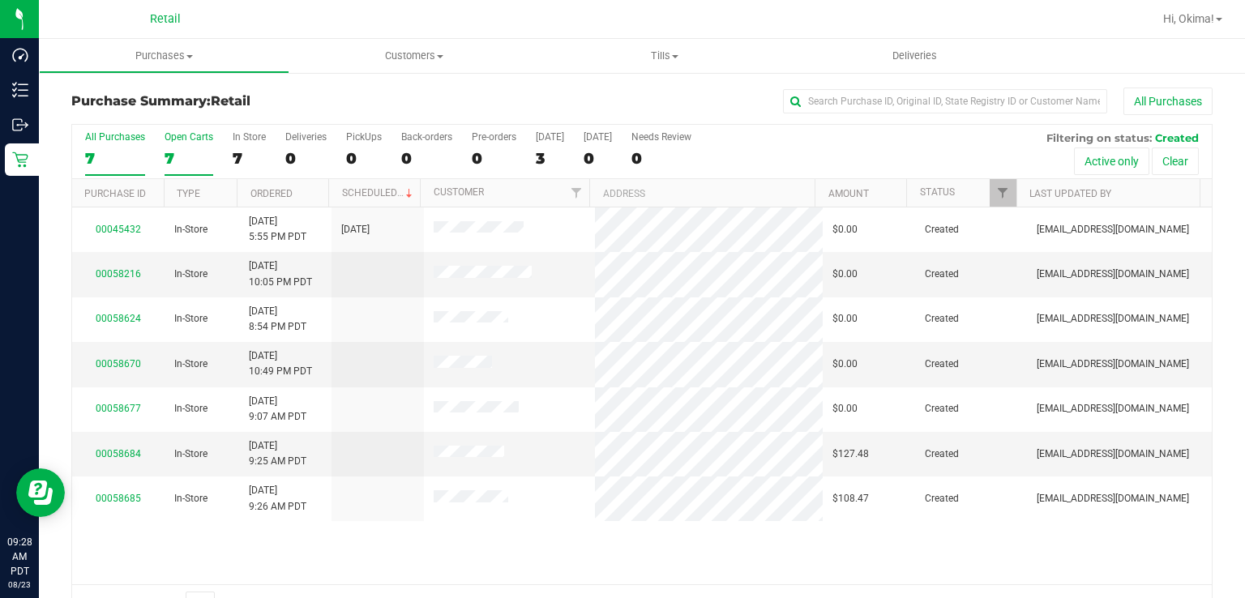
click at [174, 165] on div "7" at bounding box center [189, 158] width 49 height 19
click at [0, 0] on input "Open Carts 7" at bounding box center [0, 0] width 0 height 0
click at [287, 190] on link "Ordered" at bounding box center [271, 193] width 42 height 11
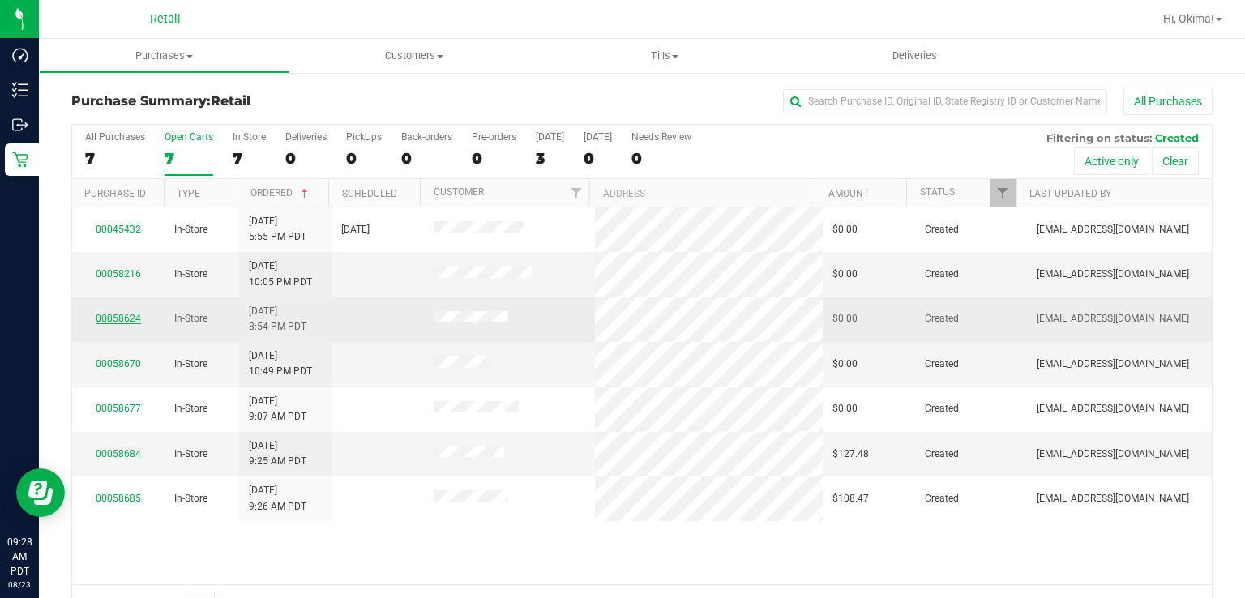
click at [117, 313] on link "00058624" at bounding box center [118, 318] width 45 height 11
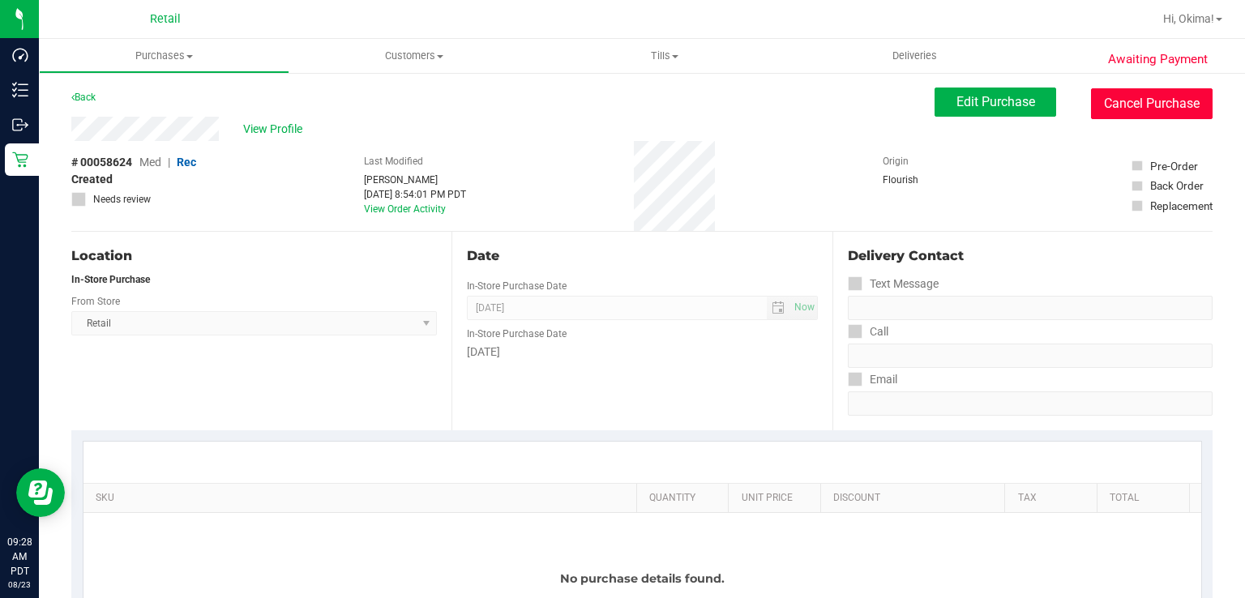
click at [1169, 111] on button "Cancel Purchase" at bounding box center [1152, 103] width 122 height 31
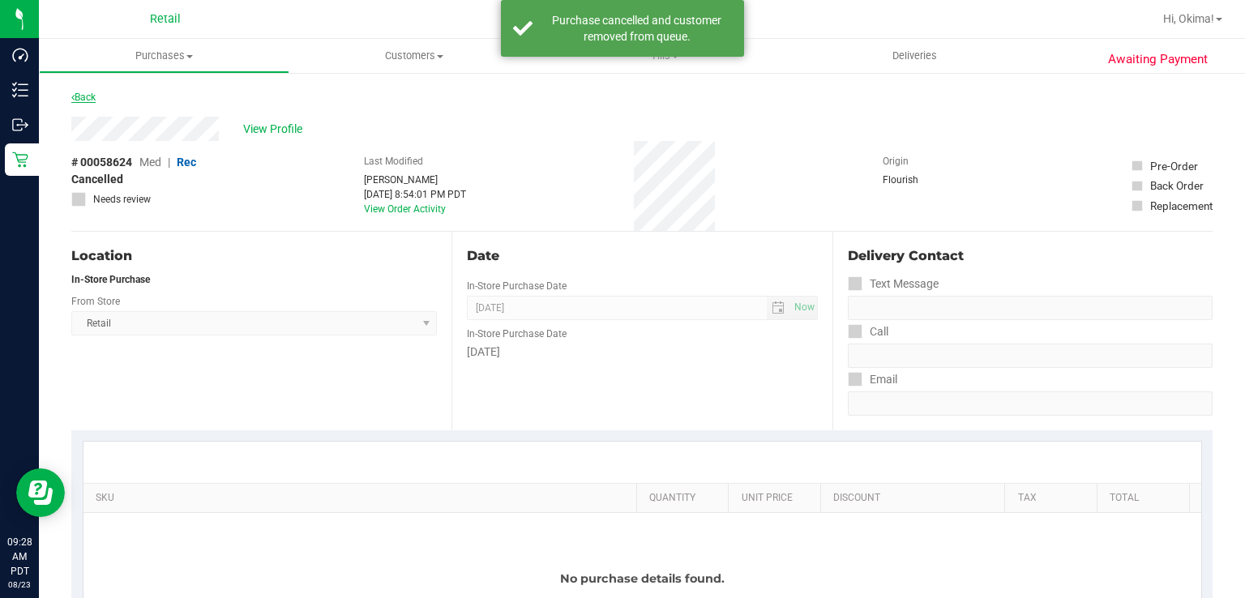
click at [83, 96] on link "Back" at bounding box center [83, 97] width 24 height 11
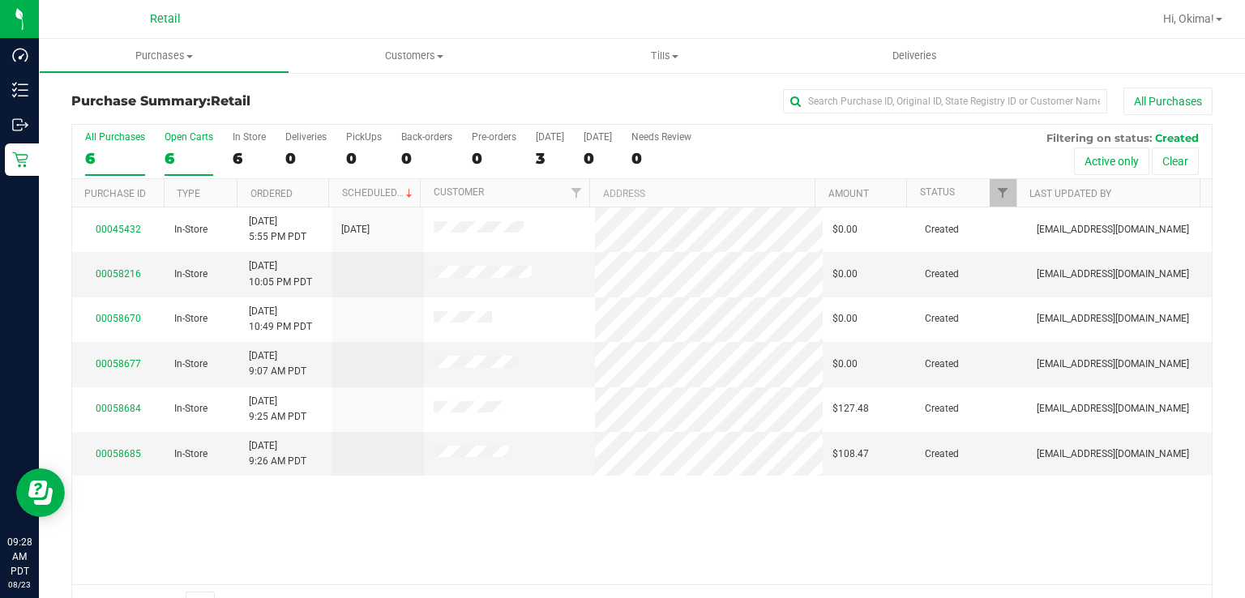
click at [169, 157] on div "6" at bounding box center [189, 158] width 49 height 19
click at [0, 0] on input "Open Carts 6" at bounding box center [0, 0] width 0 height 0
click at [277, 194] on link "Ordered" at bounding box center [271, 193] width 42 height 11
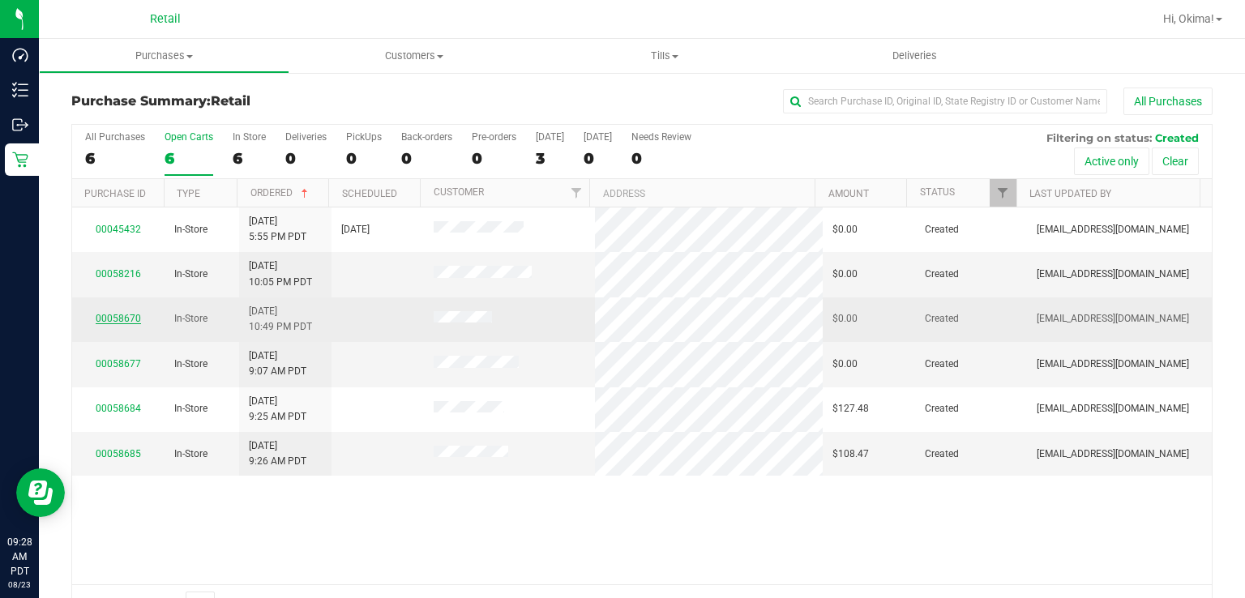
click at [113, 316] on link "00058670" at bounding box center [118, 318] width 45 height 11
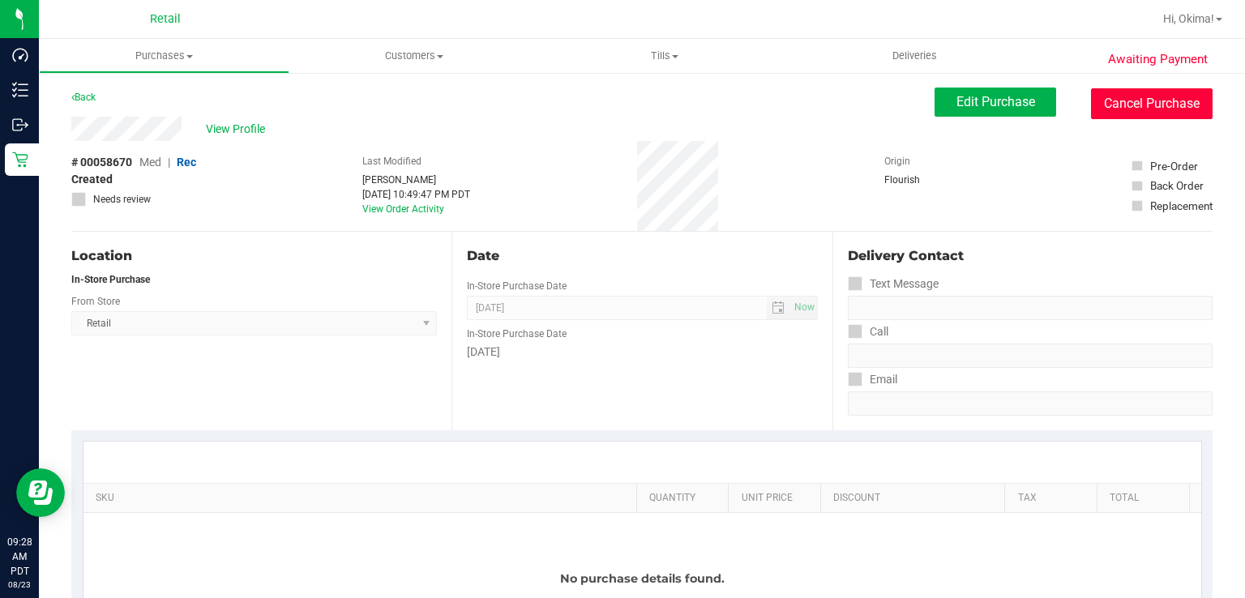
click at [1168, 109] on button "Cancel Purchase" at bounding box center [1152, 103] width 122 height 31
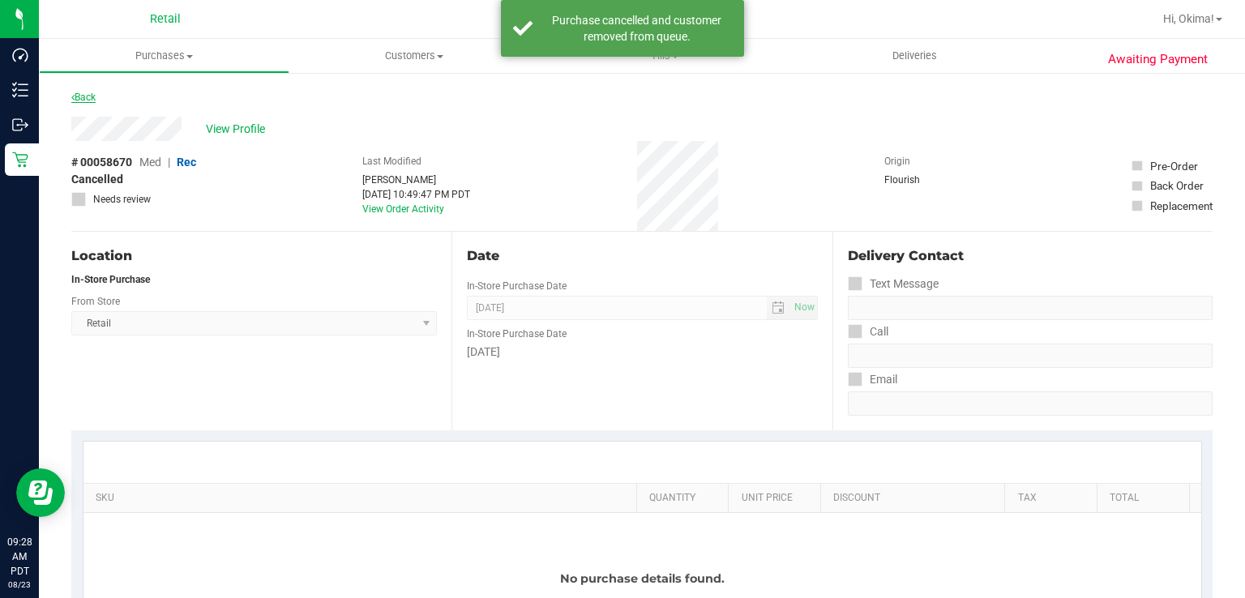
click at [84, 97] on link "Back" at bounding box center [83, 97] width 24 height 11
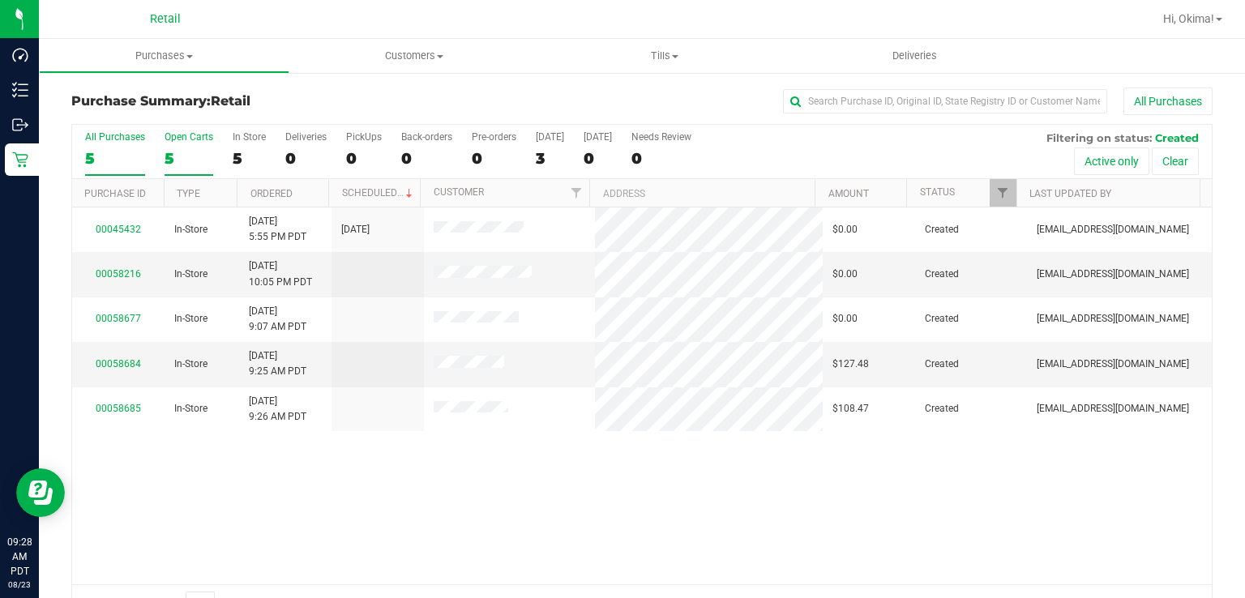
click at [174, 152] on div "5" at bounding box center [189, 158] width 49 height 19
click at [0, 0] on input "Open Carts 5" at bounding box center [0, 0] width 0 height 0
click at [276, 195] on link "Ordered" at bounding box center [271, 193] width 42 height 11
click at [117, 269] on link "00058216" at bounding box center [118, 273] width 45 height 11
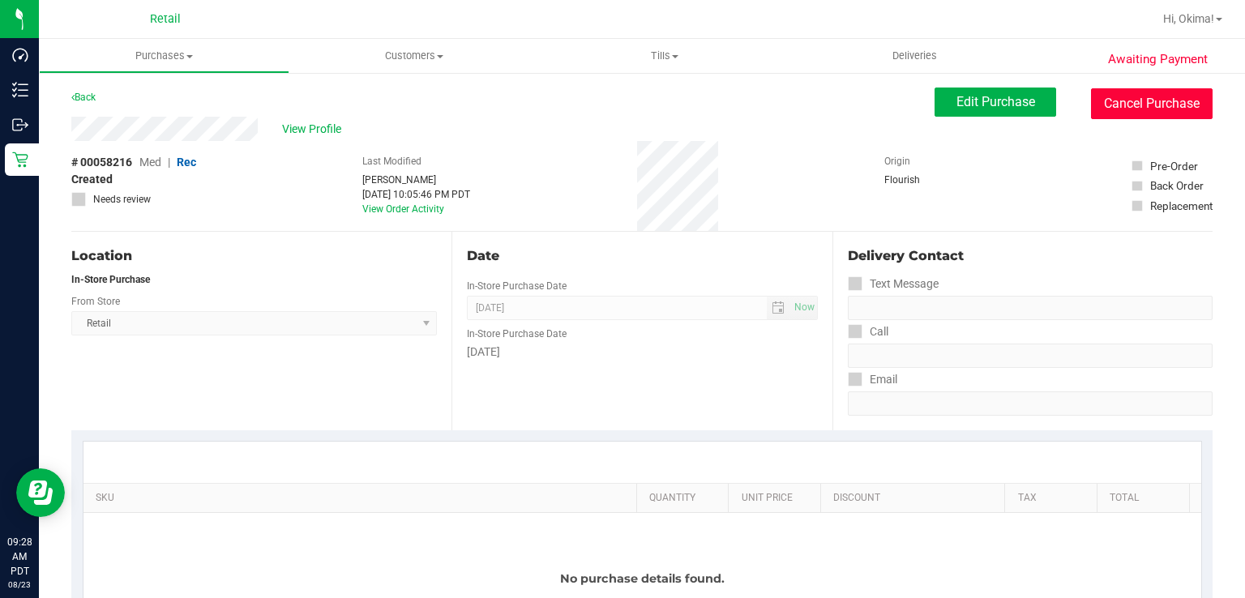
click at [1170, 100] on button "Cancel Purchase" at bounding box center [1152, 103] width 122 height 31
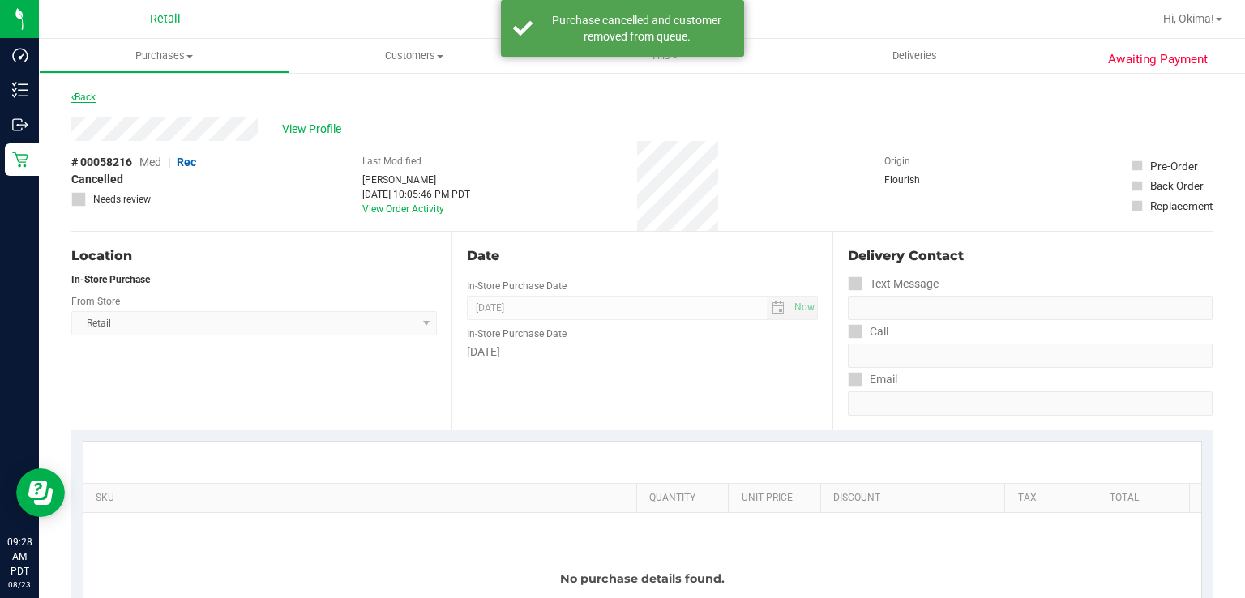
click at [73, 96] on icon at bounding box center [72, 97] width 3 height 10
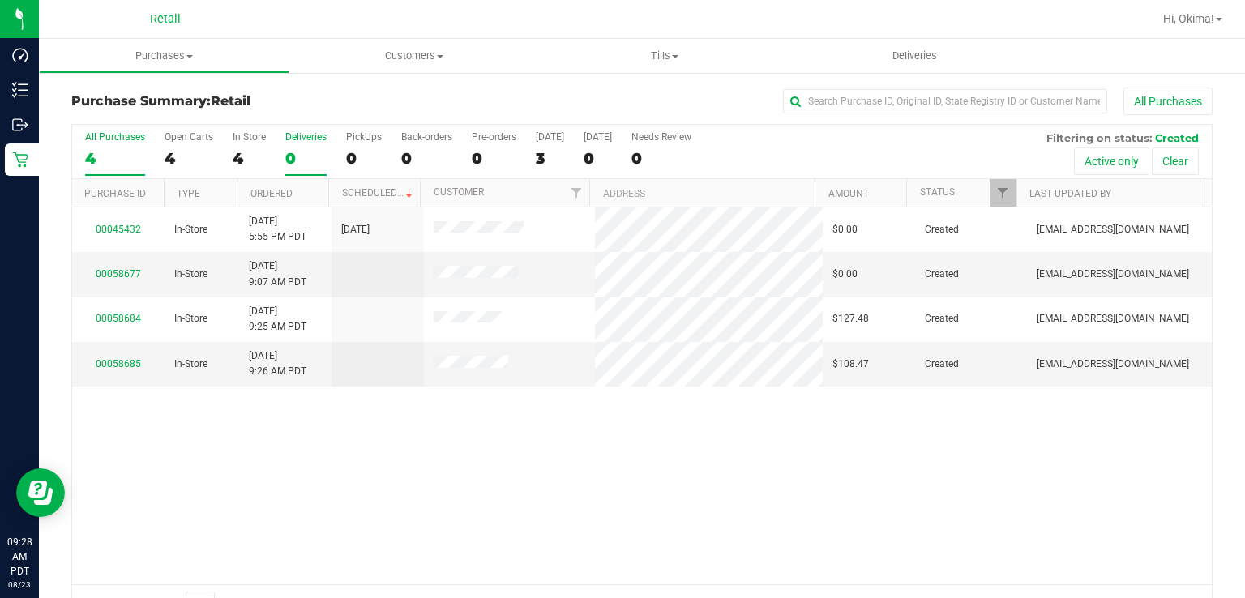
click at [306, 154] on div "0" at bounding box center [305, 158] width 41 height 19
click at [0, 0] on input "Deliveries 0" at bounding box center [0, 0] width 0 height 0
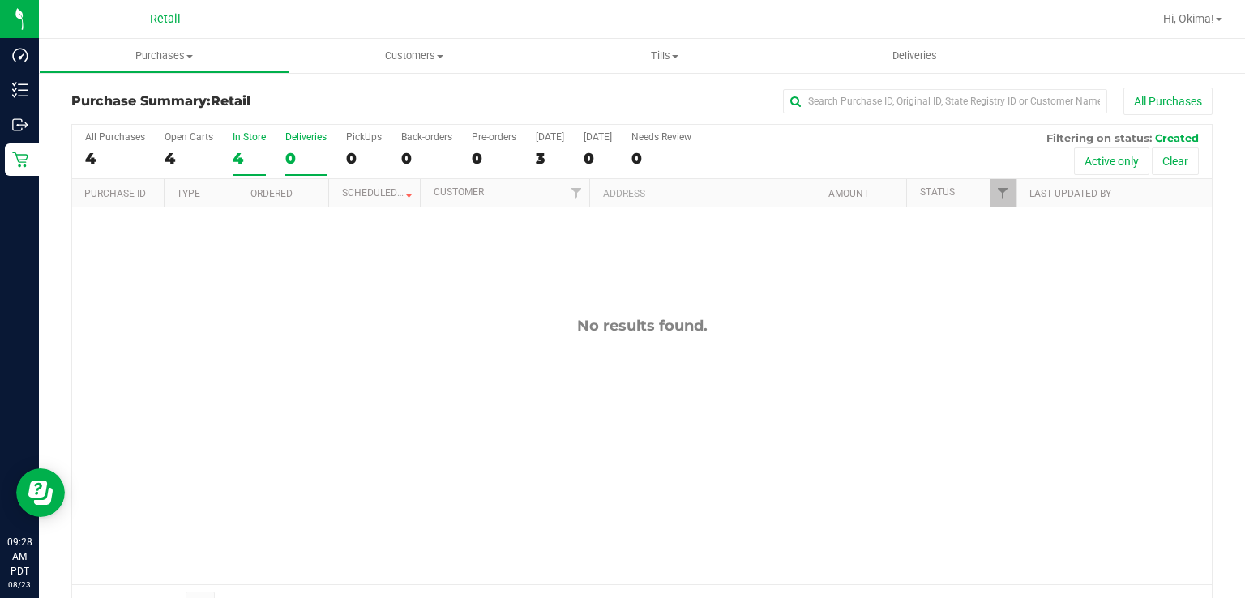
click at [243, 165] on div "4" at bounding box center [249, 158] width 33 height 19
click at [0, 0] on input "In Store 4" at bounding box center [0, 0] width 0 height 0
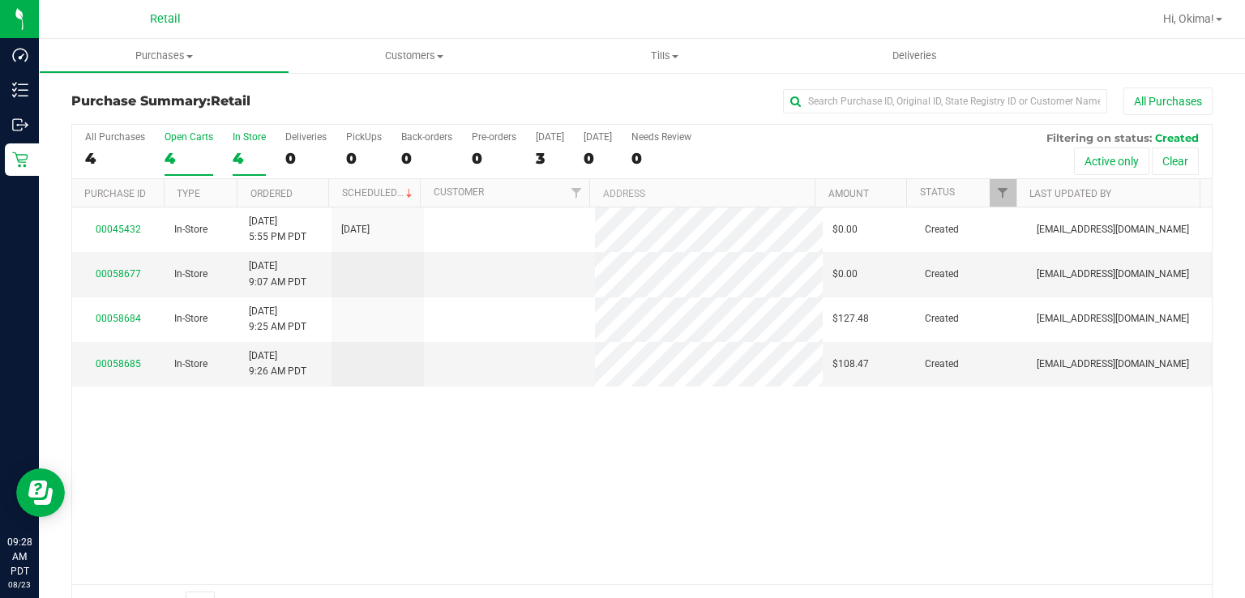
click at [186, 162] on div "4" at bounding box center [189, 158] width 49 height 19
click at [0, 0] on input "Open Carts 4" at bounding box center [0, 0] width 0 height 0
click at [272, 190] on link "Ordered" at bounding box center [271, 193] width 42 height 11
click at [124, 272] on link "00058677" at bounding box center [118, 273] width 45 height 11
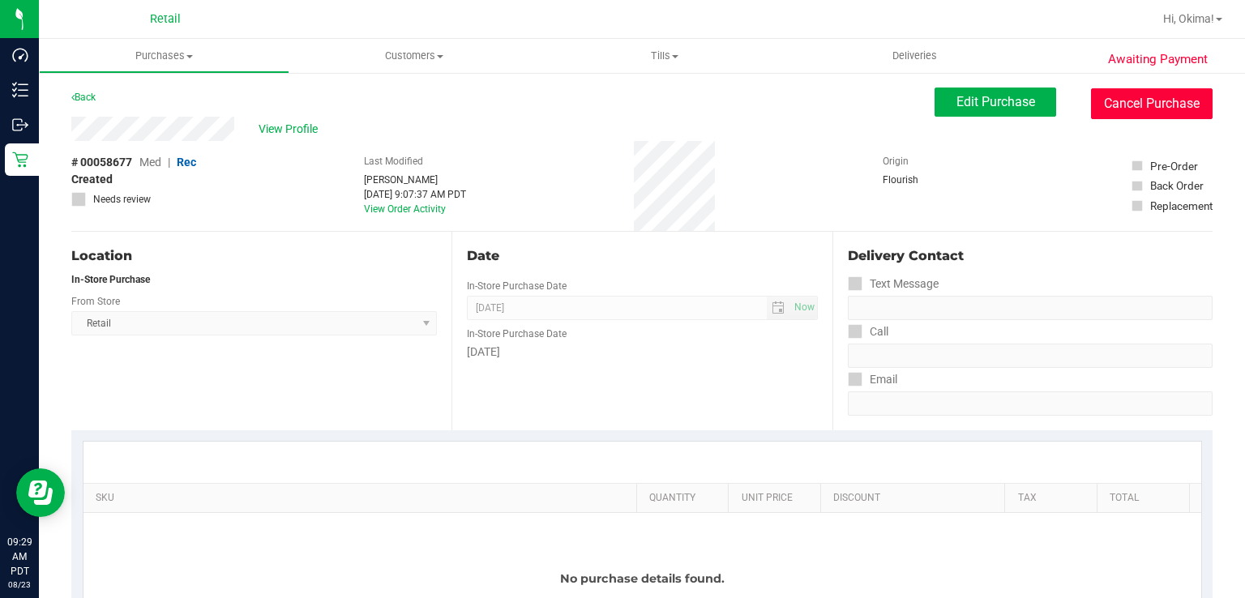
click at [1144, 105] on button "Cancel Purchase" at bounding box center [1152, 103] width 122 height 31
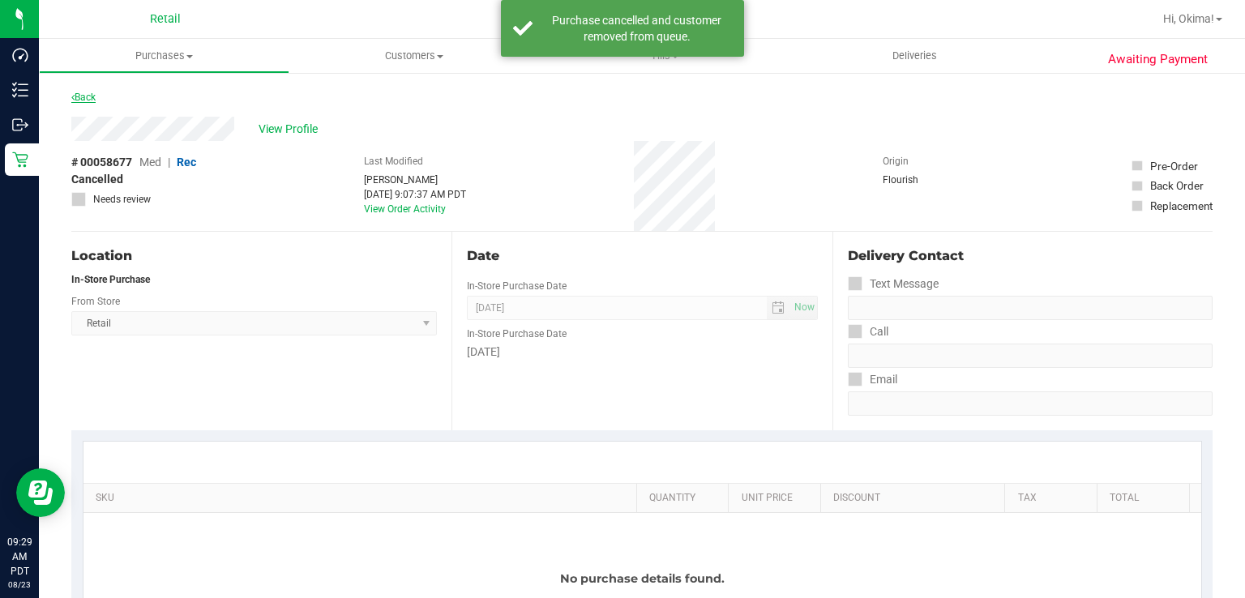
click at [88, 94] on link "Back" at bounding box center [83, 97] width 24 height 11
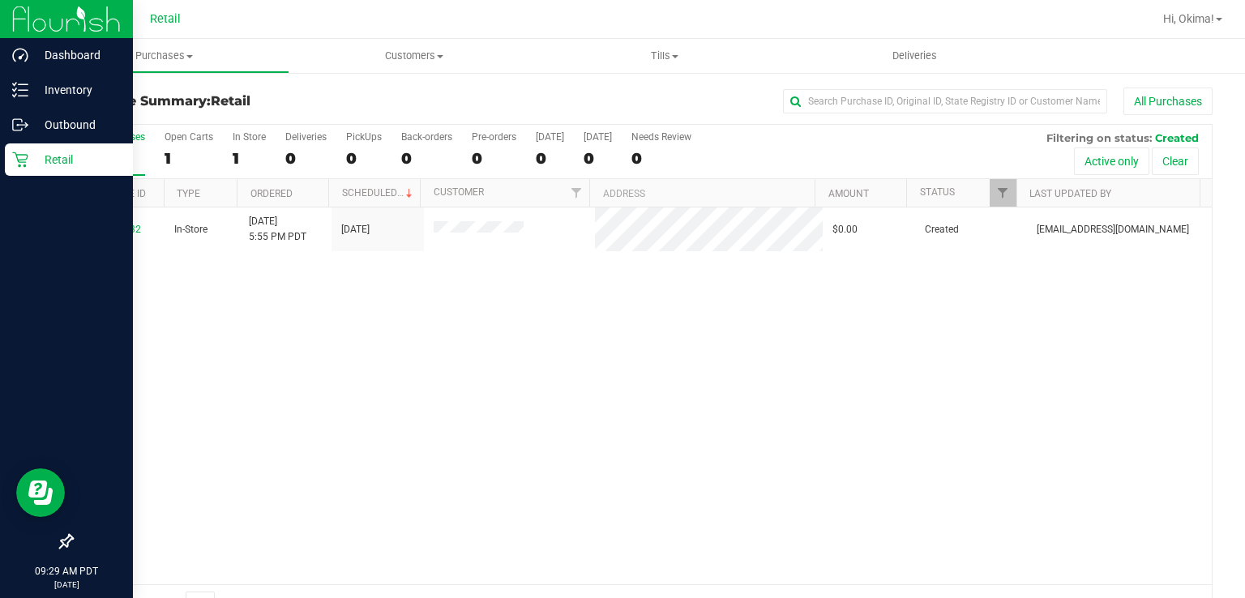
click at [0, 166] on link "Retail" at bounding box center [66, 160] width 133 height 35
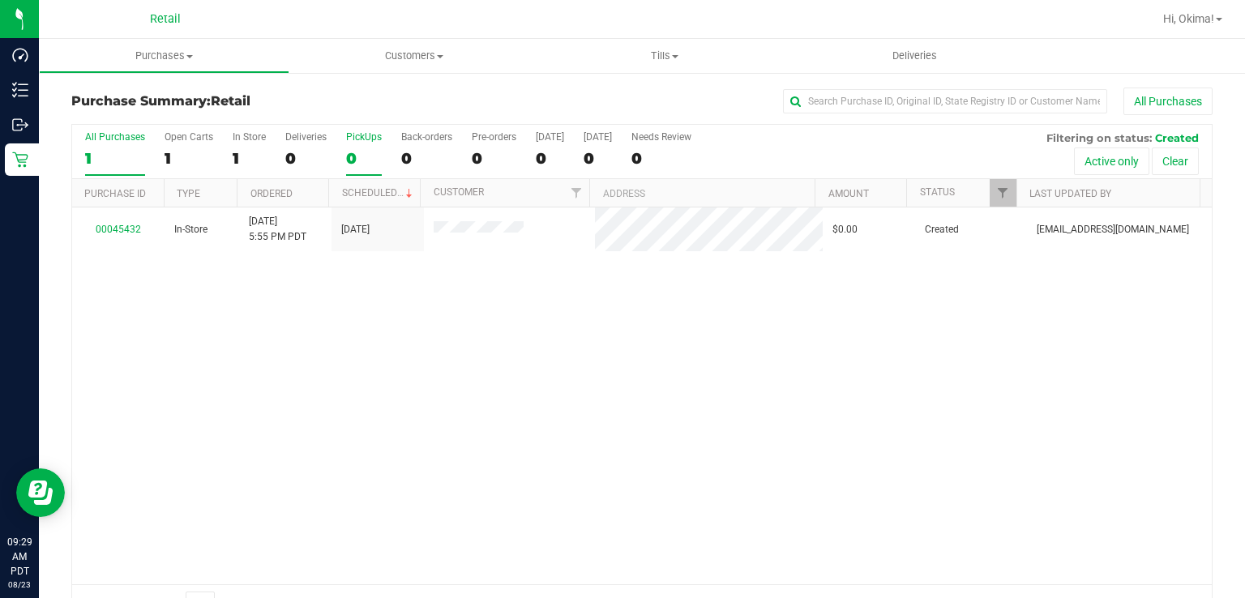
click at [351, 158] on div "0" at bounding box center [364, 158] width 36 height 19
click at [0, 0] on input "PickUps 0" at bounding box center [0, 0] width 0 height 0
